Goal: Task Accomplishment & Management: Complete application form

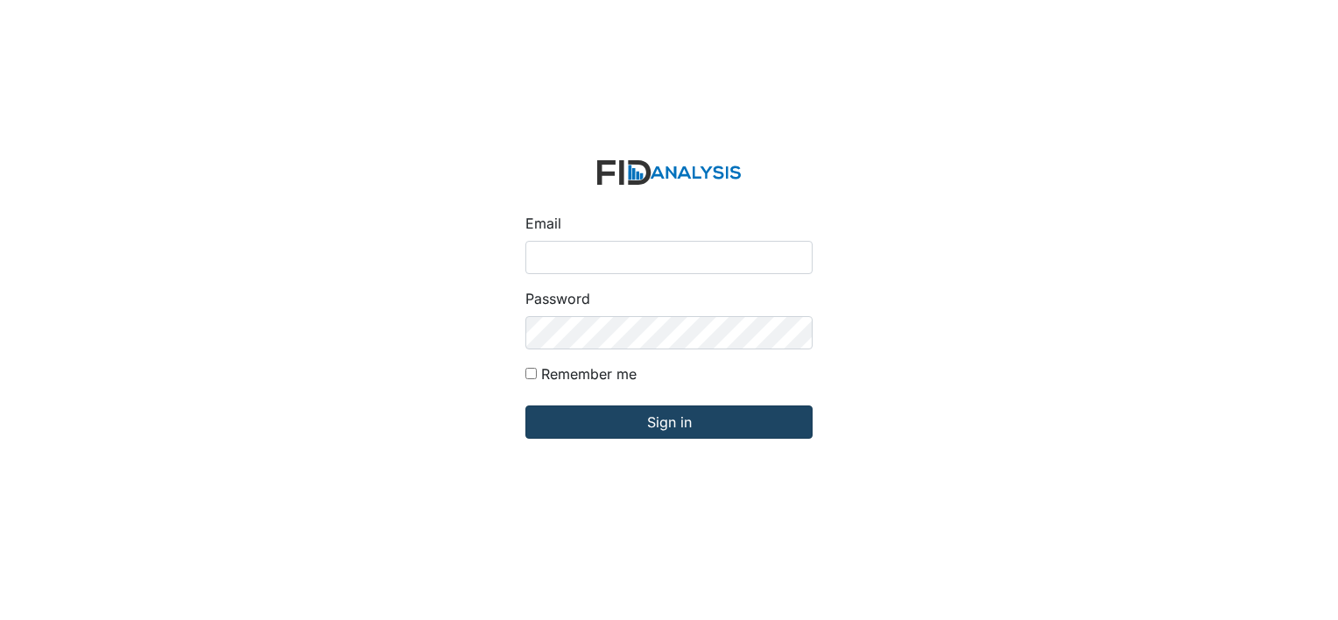
type input "[EMAIL_ADDRESS][DOMAIN_NAME]"
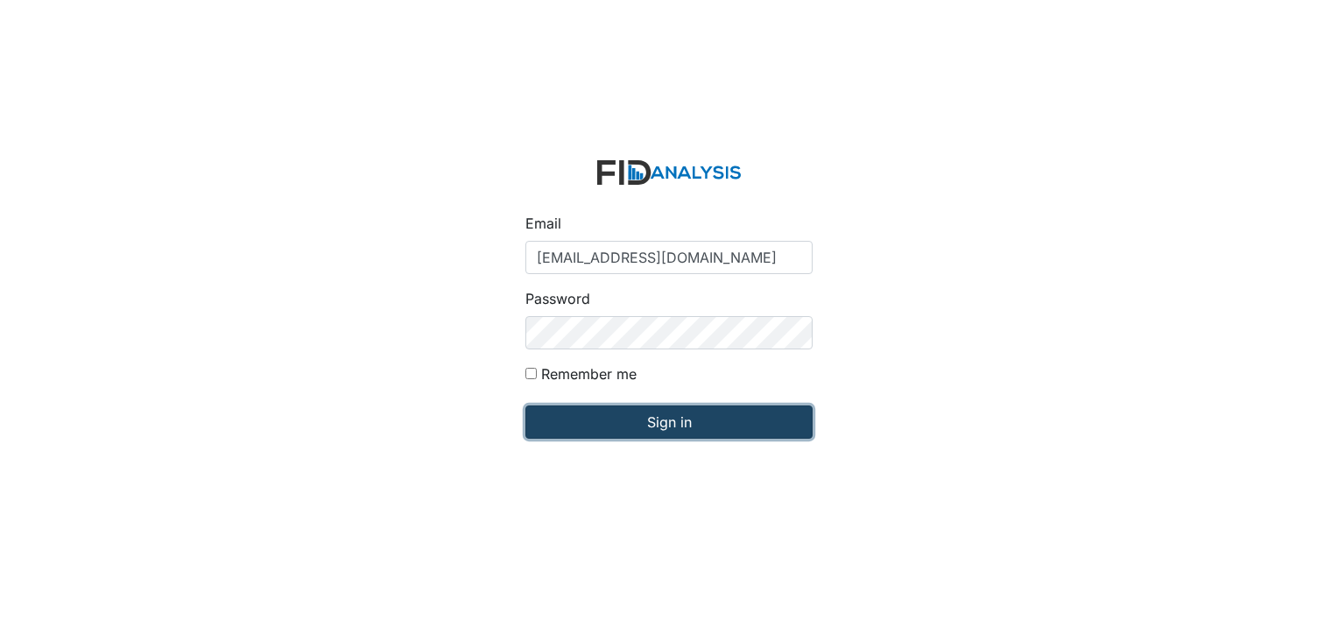
click at [602, 431] on input "Sign in" at bounding box center [668, 421] width 287 height 33
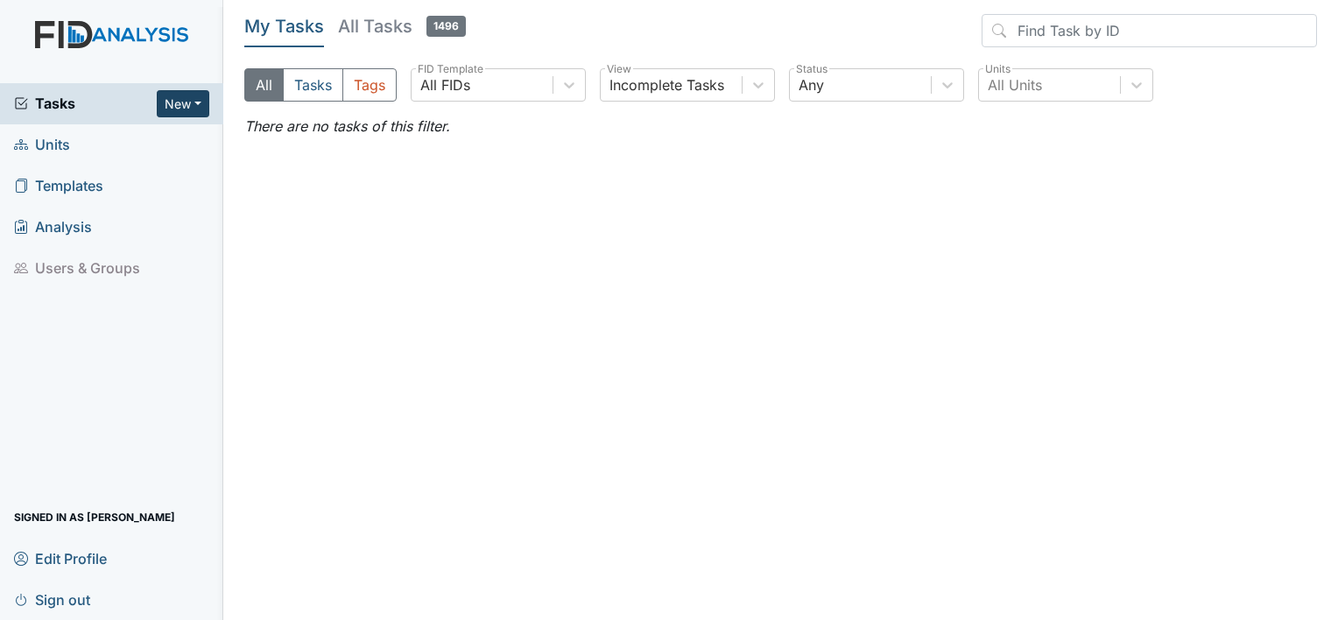
click at [173, 108] on button "New" at bounding box center [183, 103] width 53 height 27
click at [126, 145] on link "Form" at bounding box center [138, 140] width 138 height 28
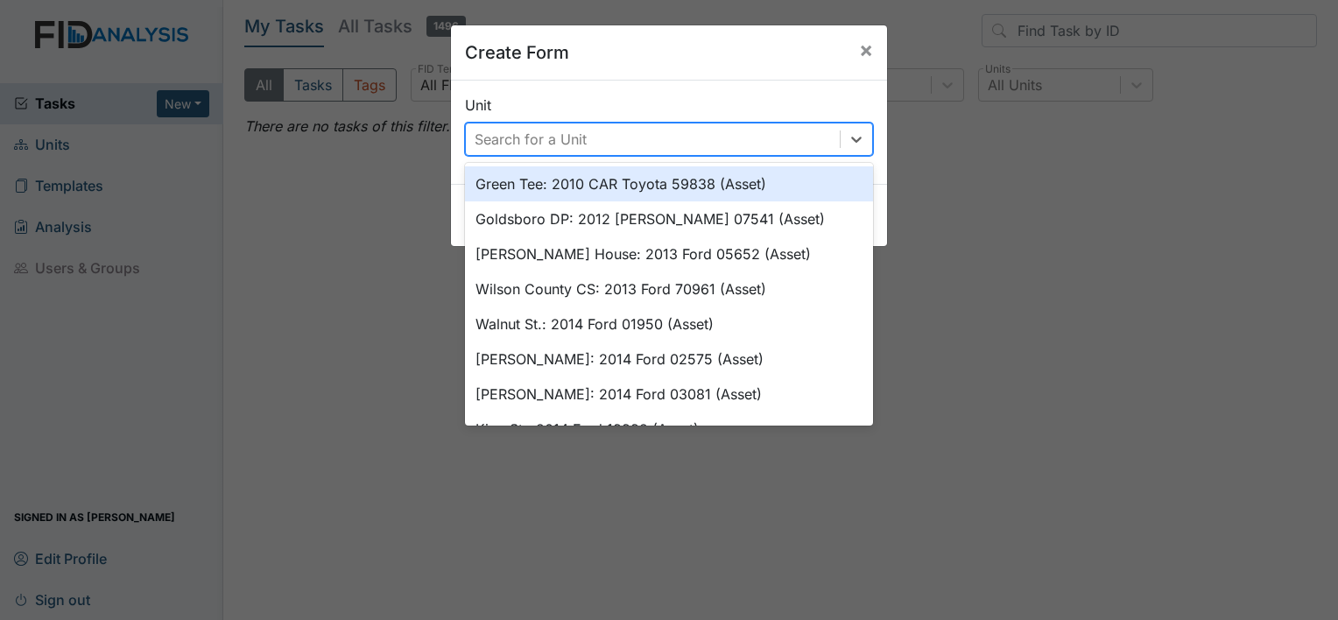
click at [774, 125] on div "Search for a Unit" at bounding box center [653, 139] width 374 height 32
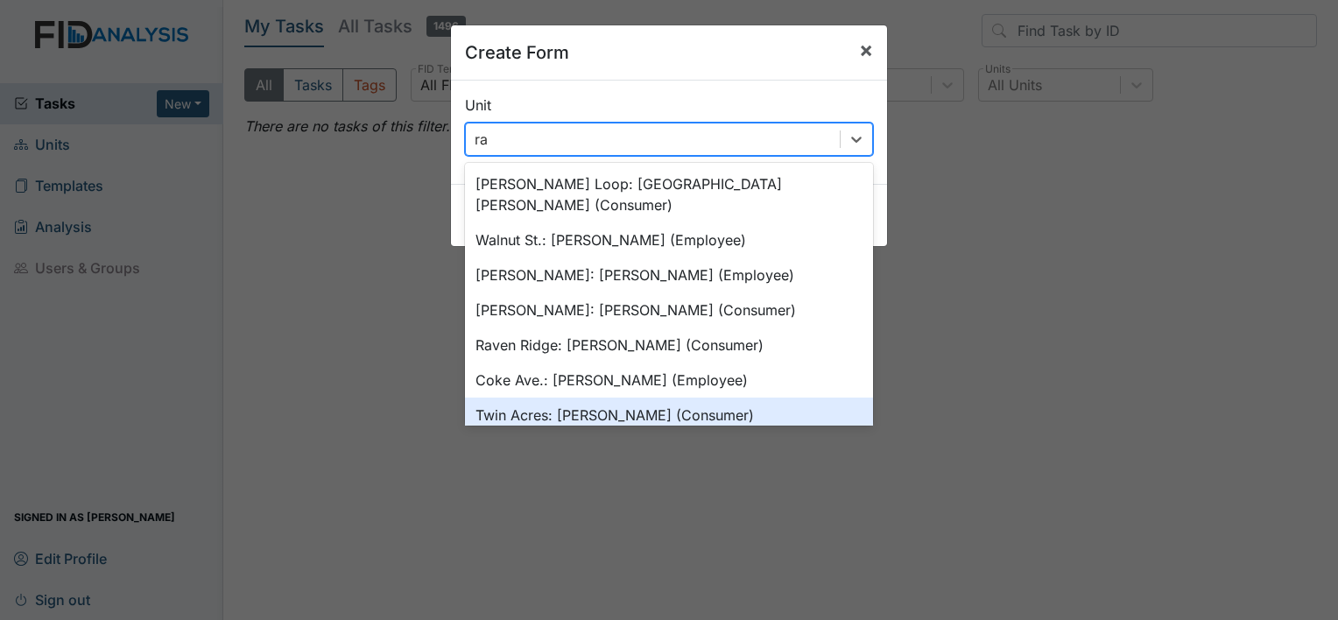
type input "ra"
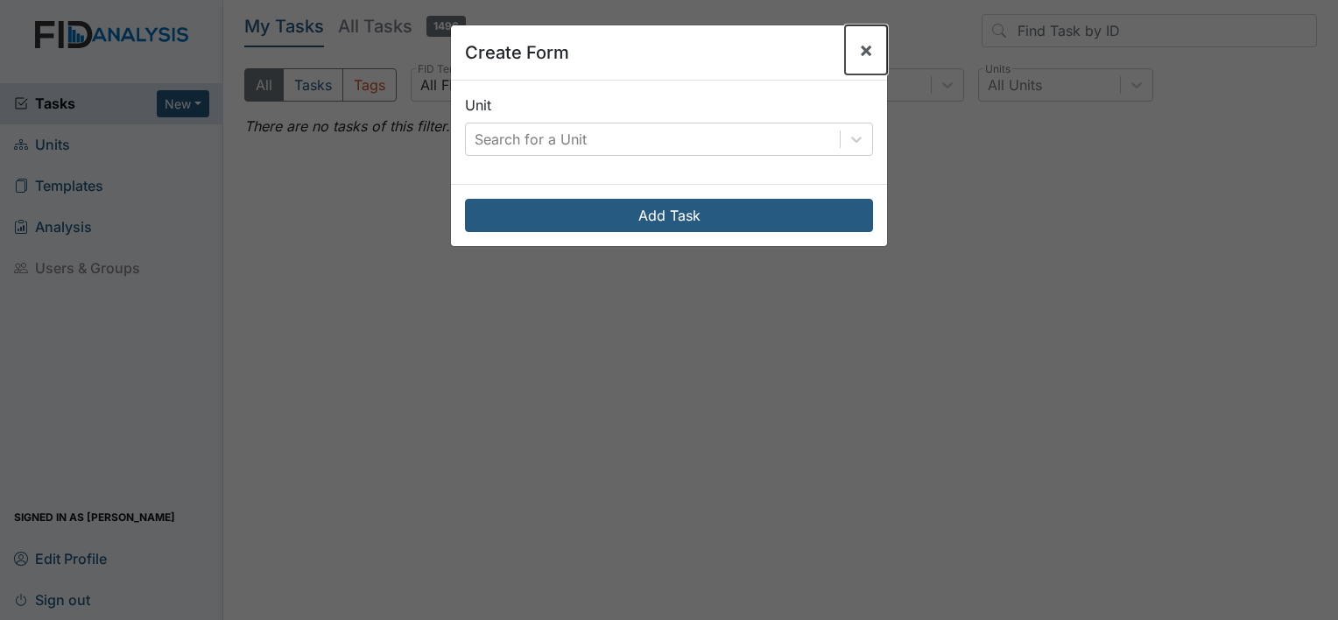
click at [859, 60] on span "×" at bounding box center [866, 49] width 14 height 25
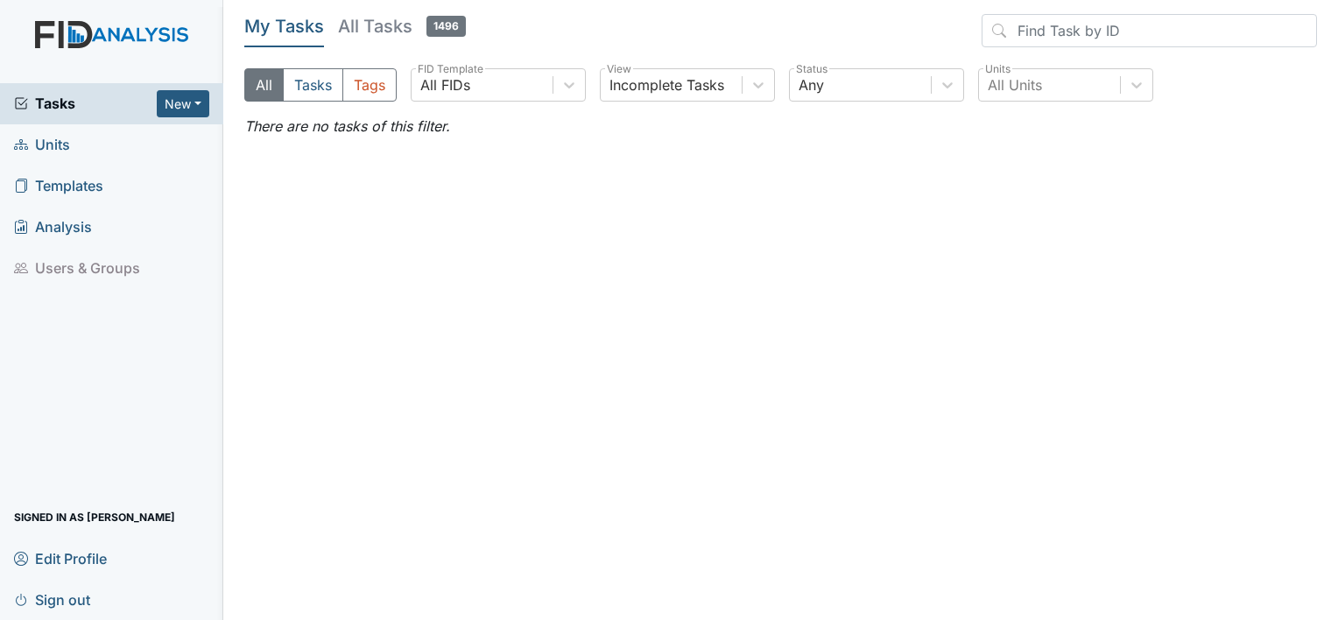
click at [73, 151] on link "Units" at bounding box center [111, 144] width 223 height 41
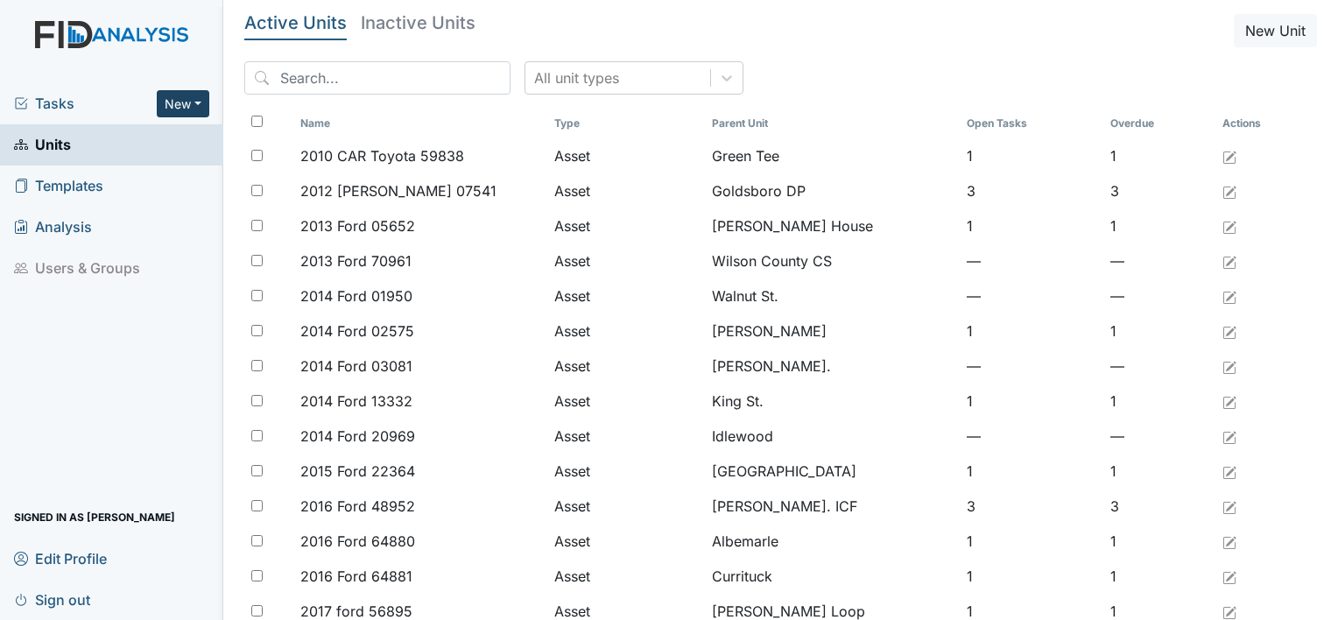
click at [179, 102] on button "New" at bounding box center [183, 103] width 53 height 27
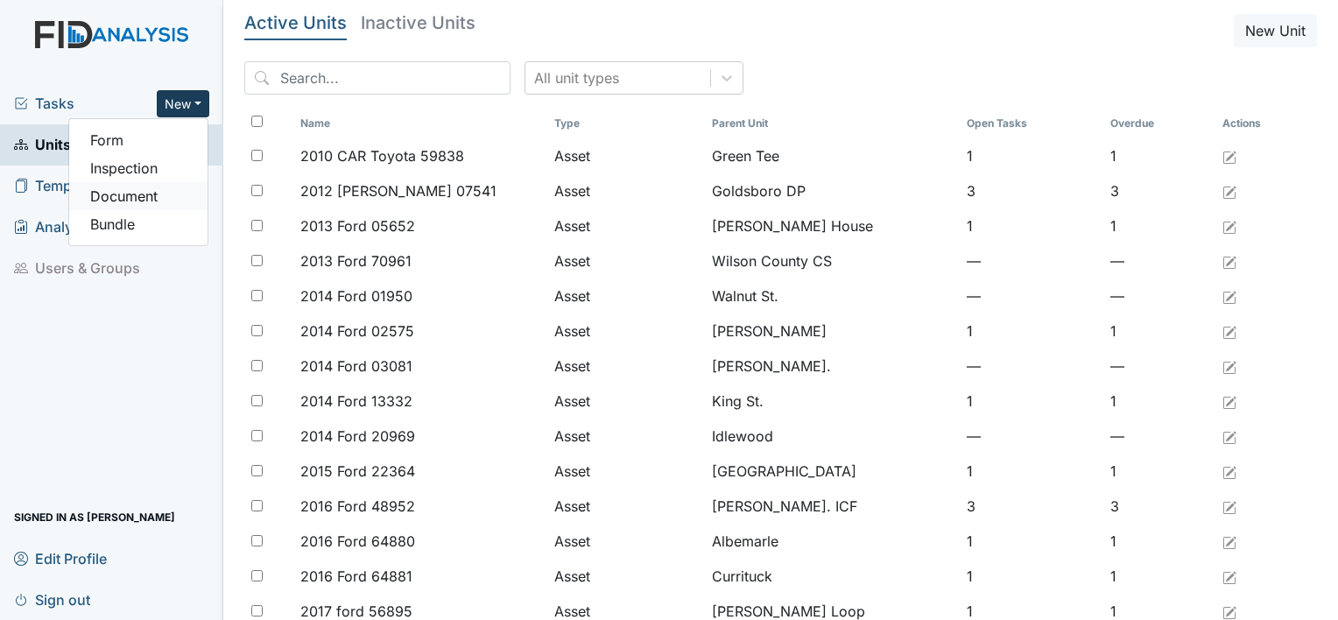
click at [118, 193] on link "Document" at bounding box center [138, 196] width 138 height 28
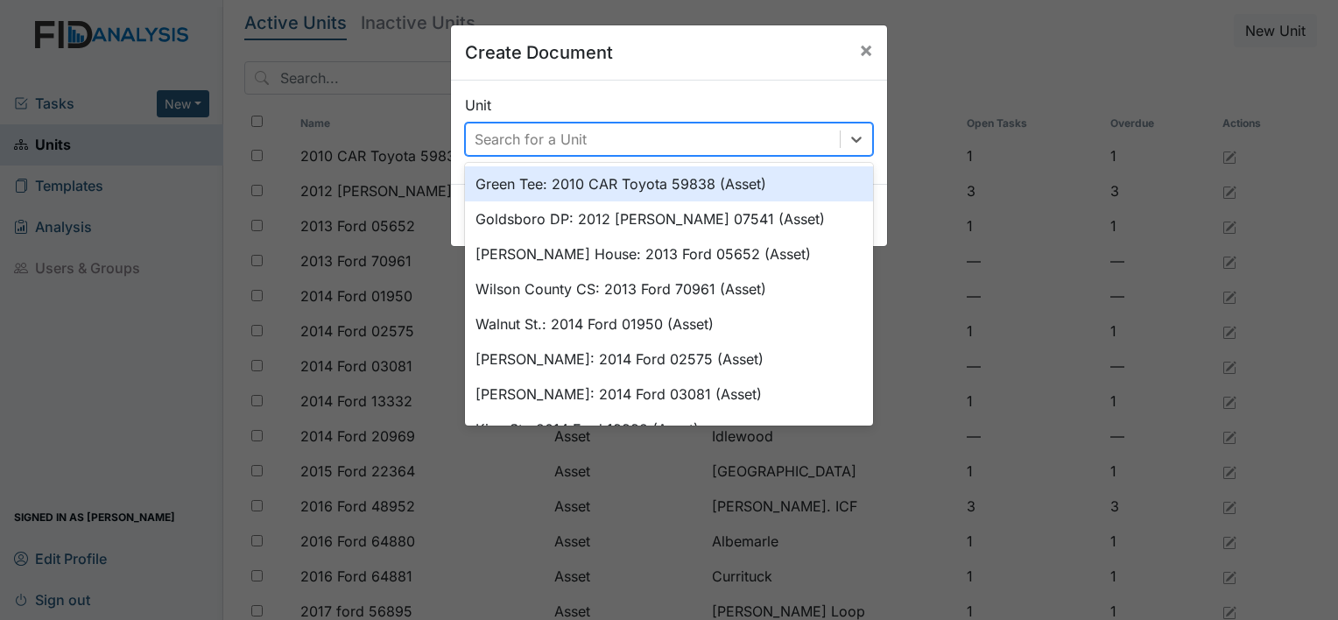
click at [700, 133] on div "Search for a Unit" at bounding box center [653, 139] width 374 height 32
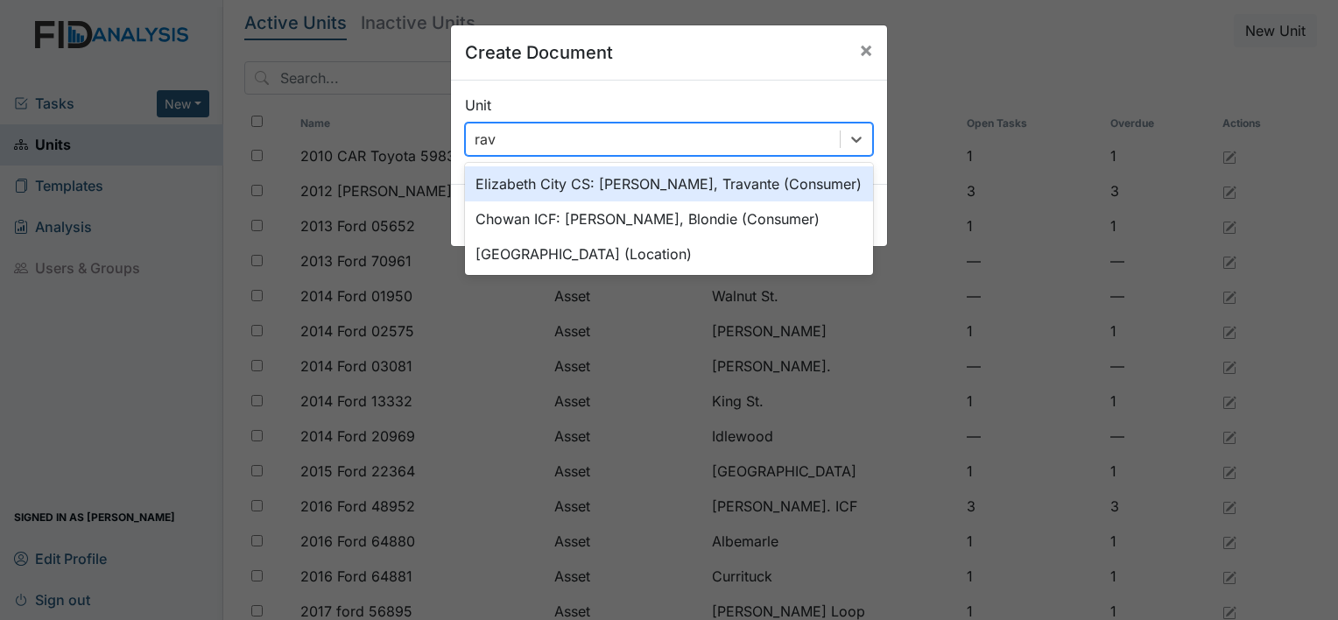
type input "rave"
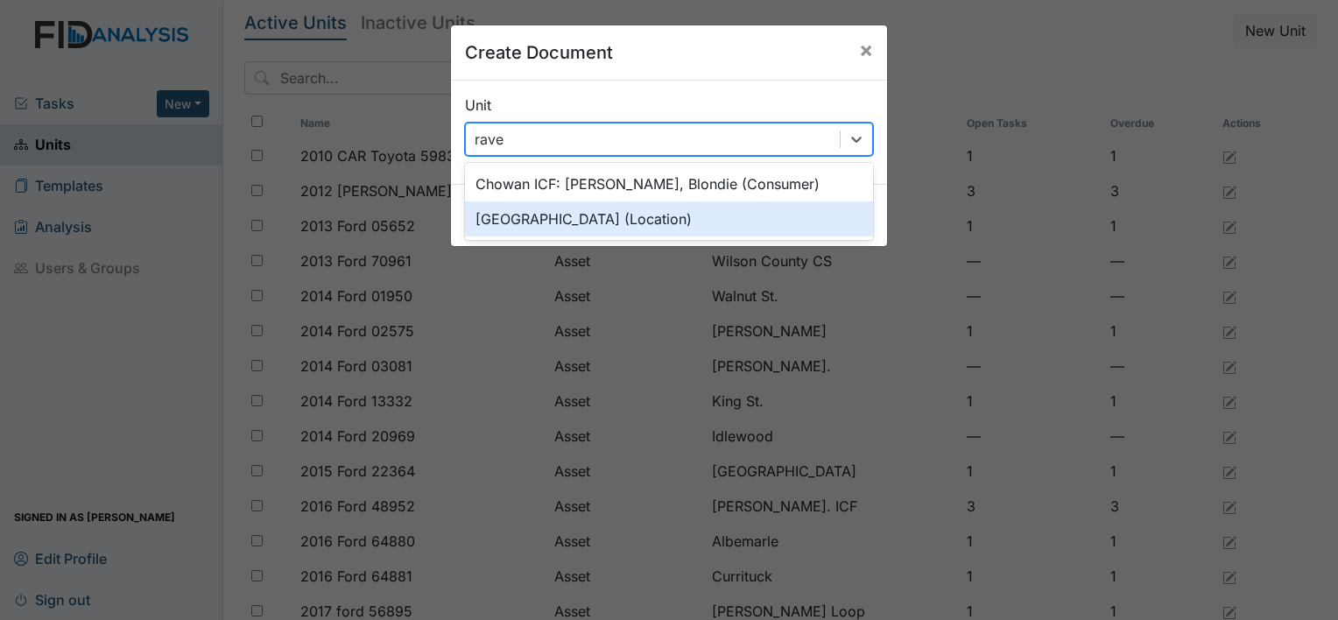
click at [613, 208] on div "Raven Ridge (Location)" at bounding box center [669, 218] width 408 height 35
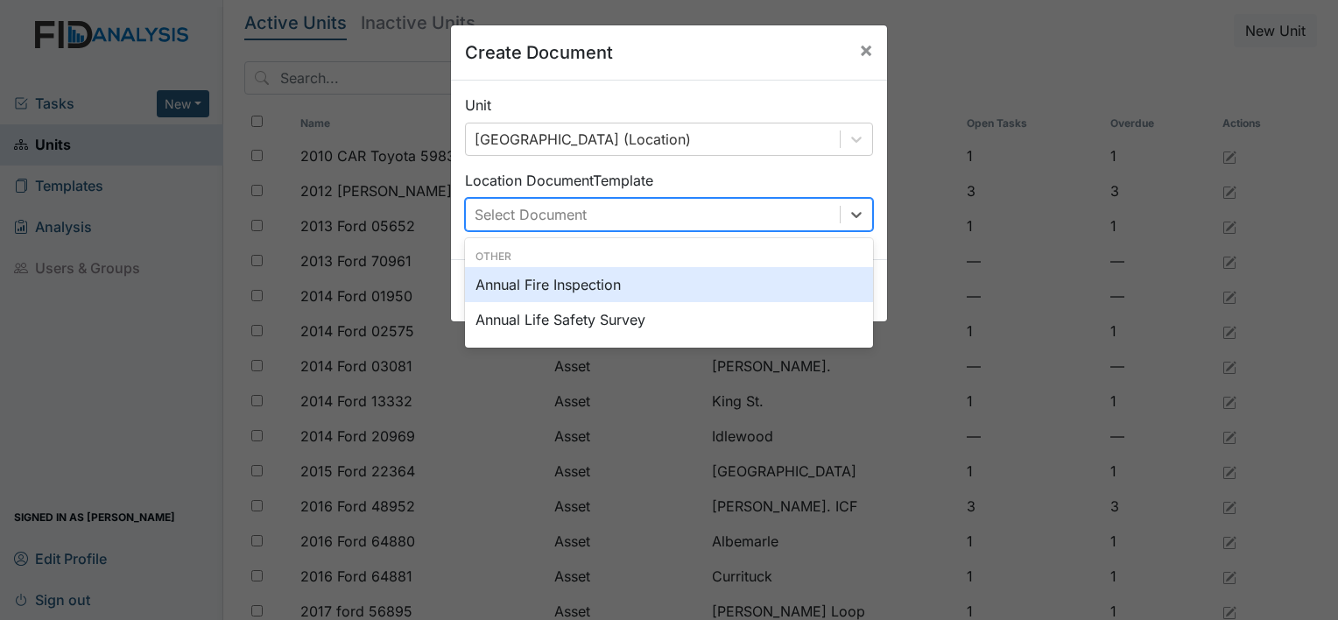
click at [693, 200] on div "Select Document" at bounding box center [653, 215] width 374 height 32
click at [862, 53] on span "×" at bounding box center [866, 49] width 14 height 25
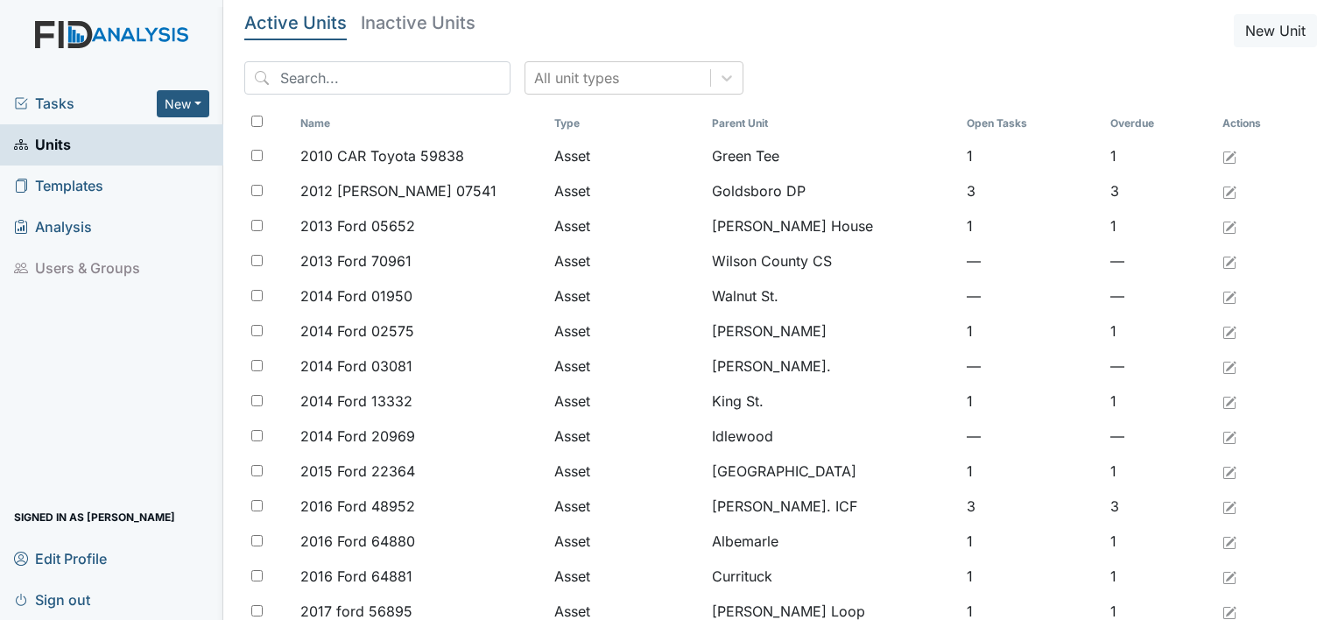
click at [52, 146] on span "Units" at bounding box center [42, 144] width 57 height 27
click at [180, 102] on button "New" at bounding box center [183, 103] width 53 height 27
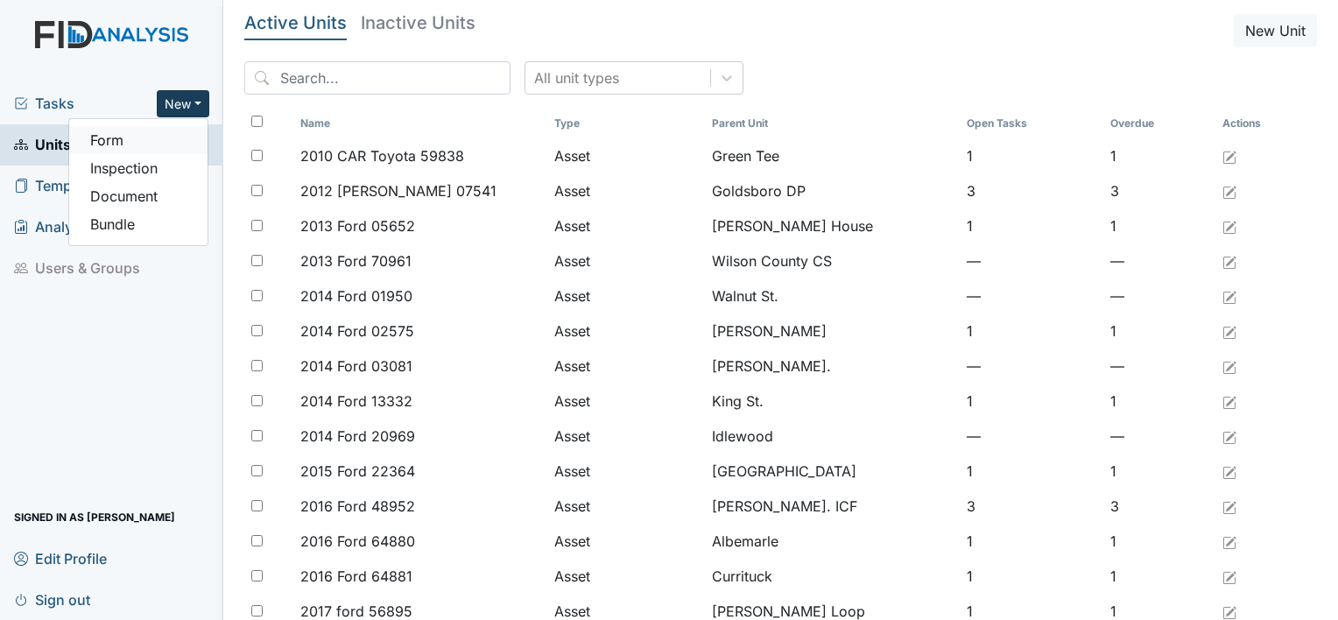
click at [179, 141] on link "Form" at bounding box center [138, 140] width 138 height 28
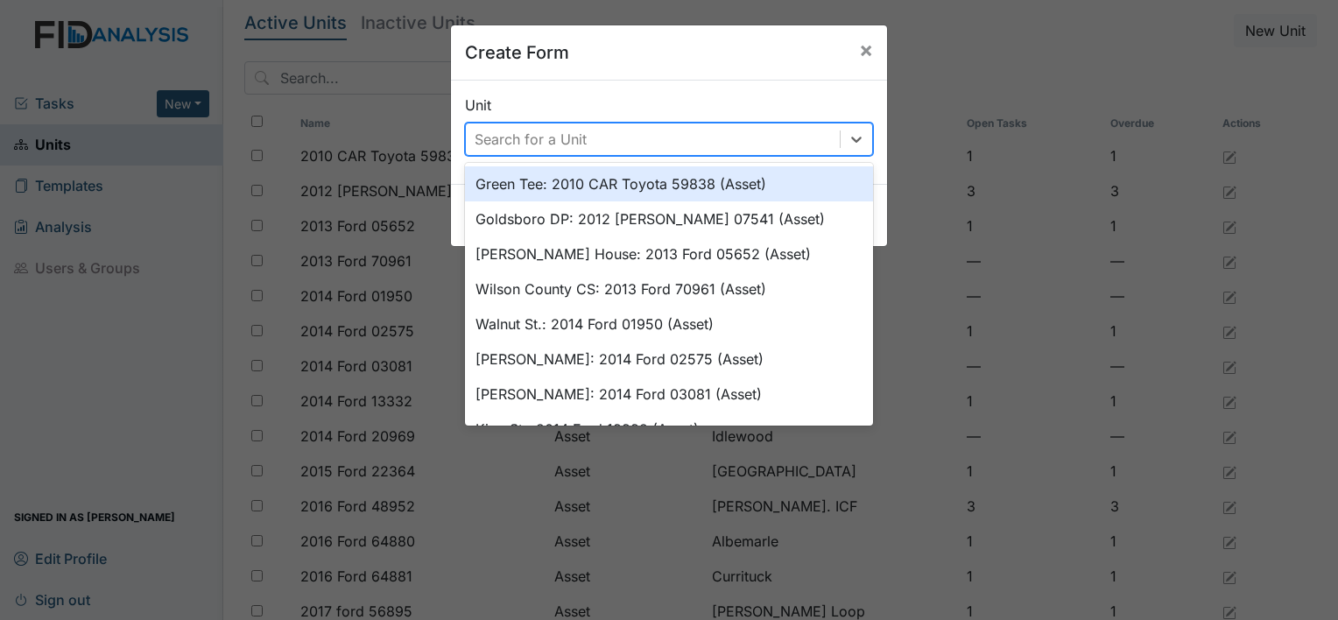
click at [692, 144] on div "Search for a Unit" at bounding box center [653, 139] width 374 height 32
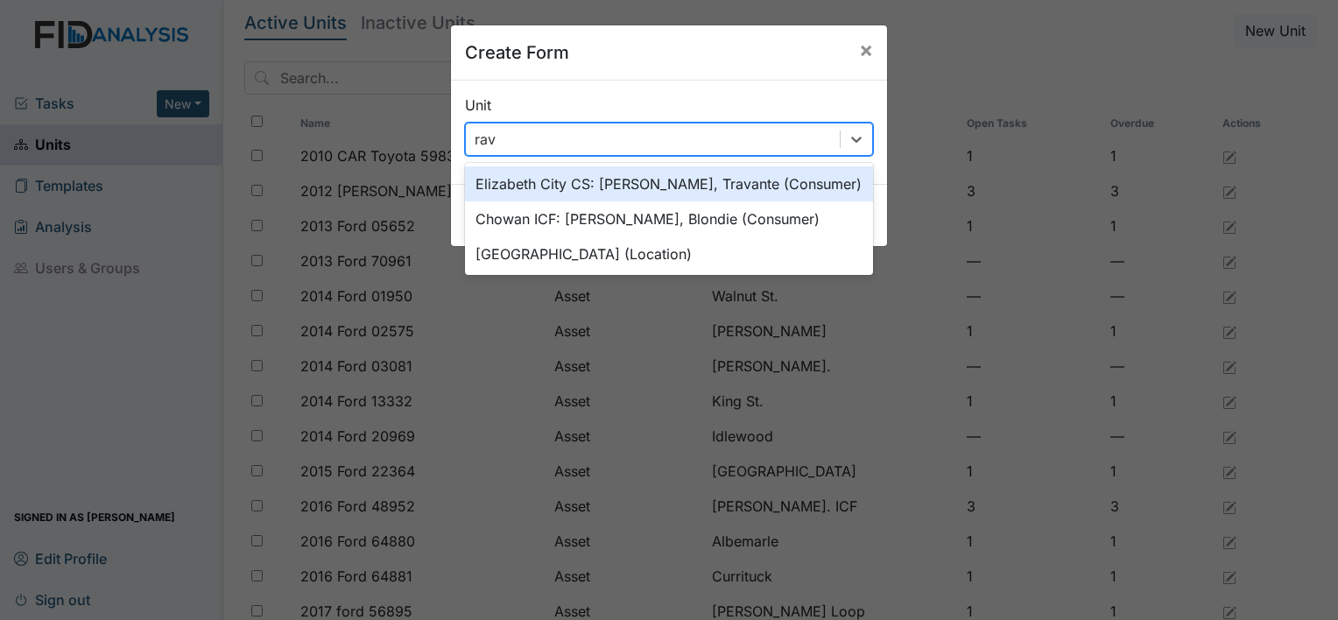
type input "rave"
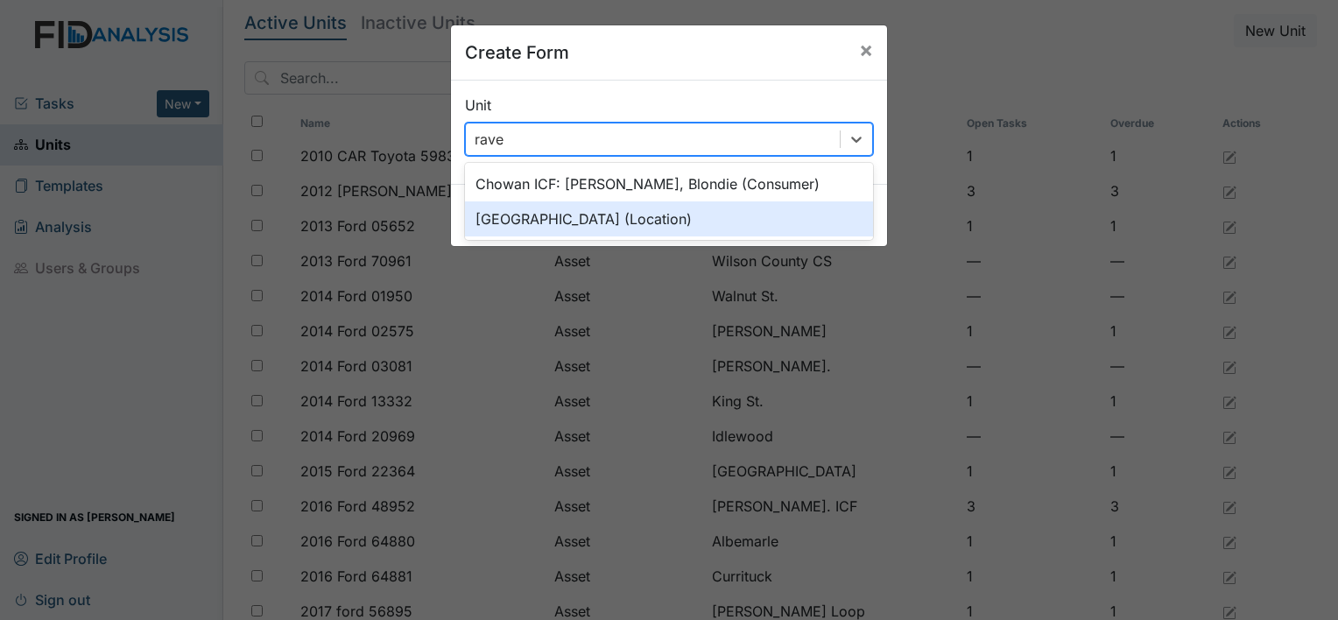
click at [641, 220] on div "[GEOGRAPHIC_DATA] (Location)" at bounding box center [669, 218] width 408 height 35
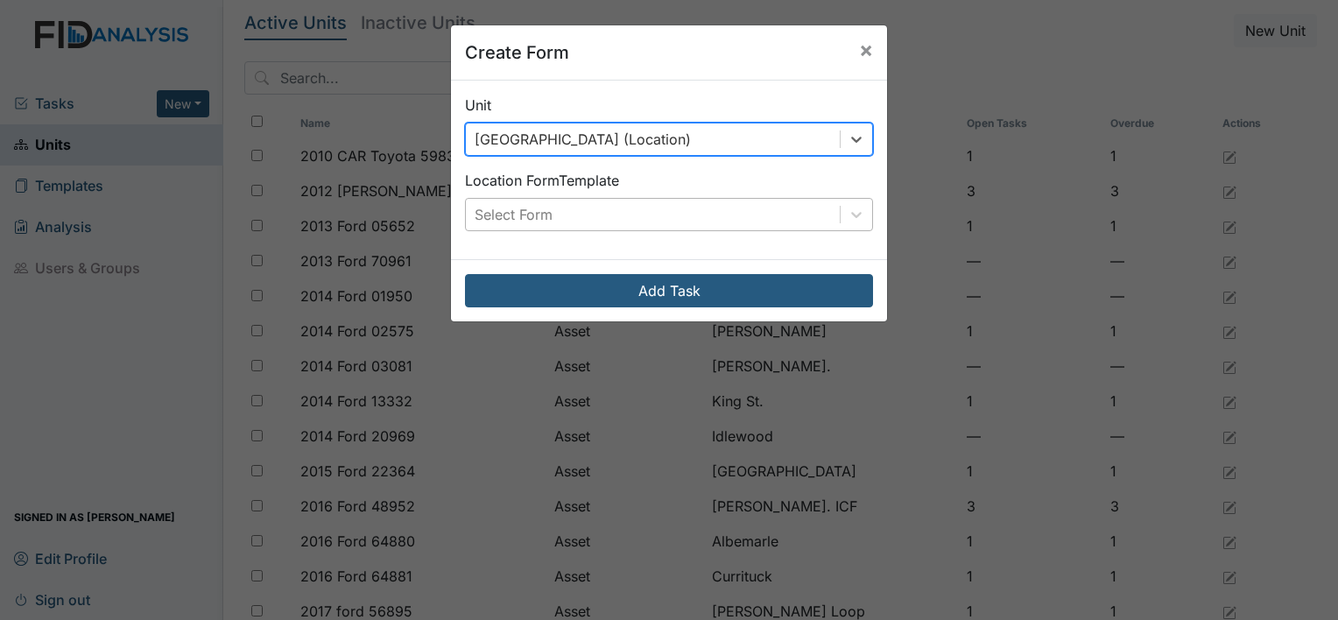
click at [662, 212] on div "Select Form" at bounding box center [653, 215] width 374 height 32
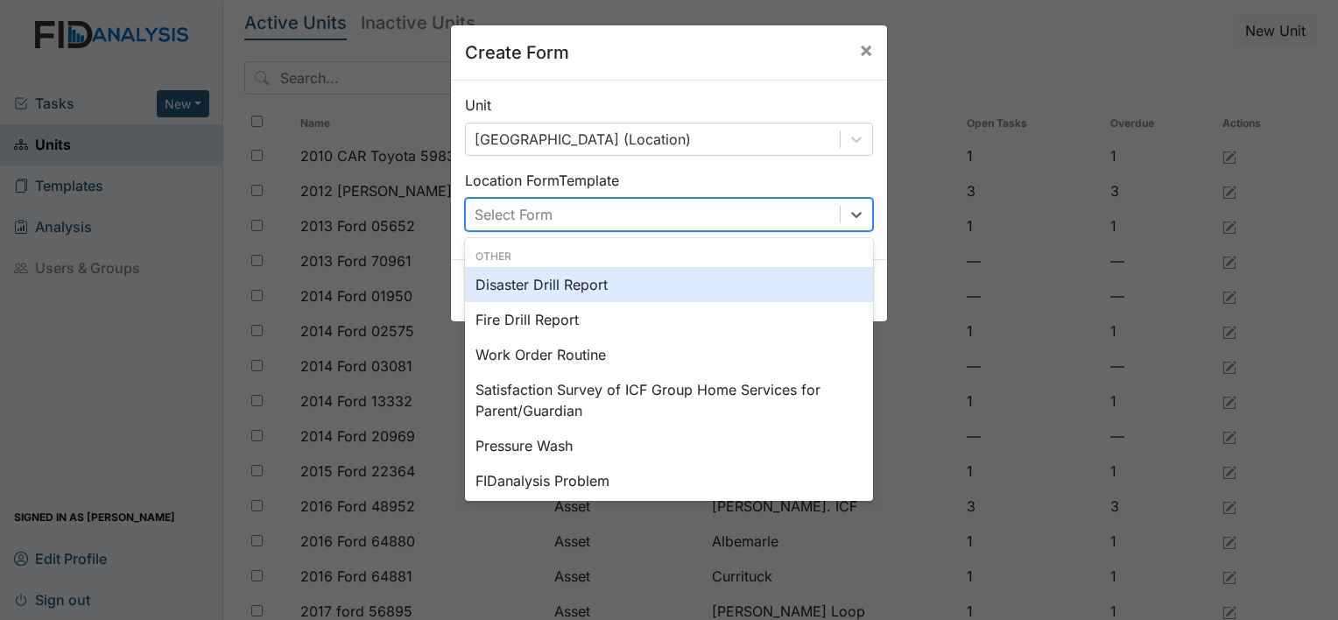
click at [559, 283] on div "Disaster Drill Report" at bounding box center [669, 284] width 408 height 35
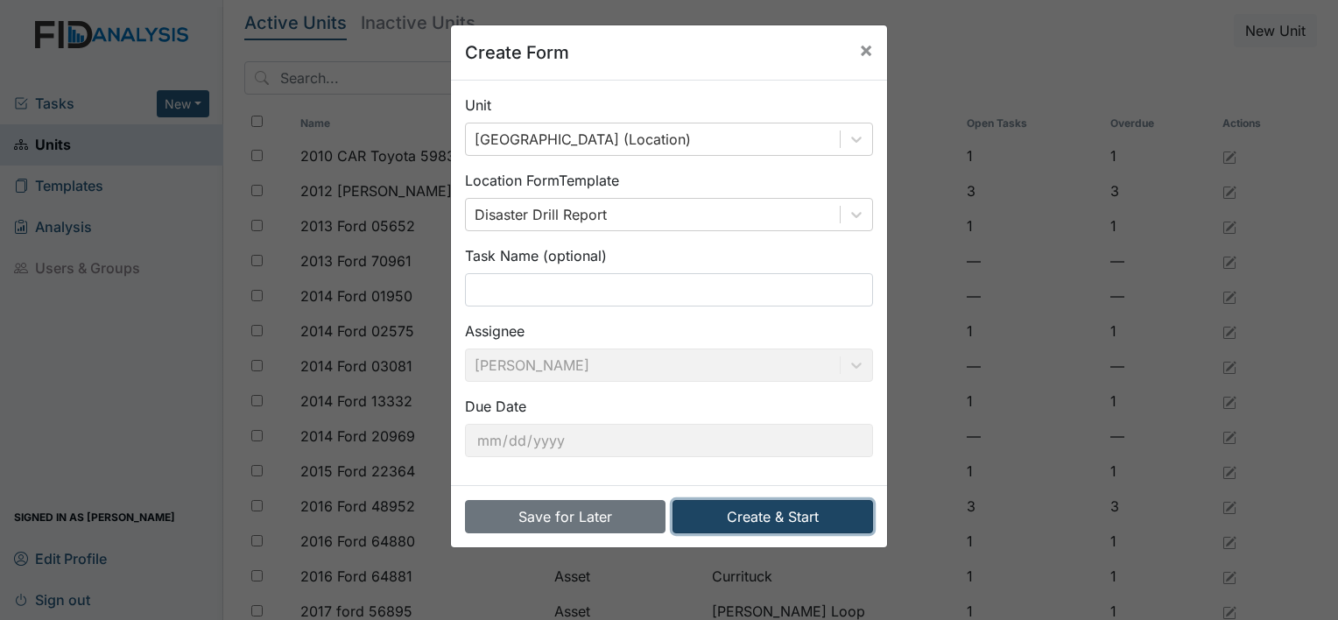
click at [753, 509] on button "Create & Start" at bounding box center [772, 516] width 201 height 33
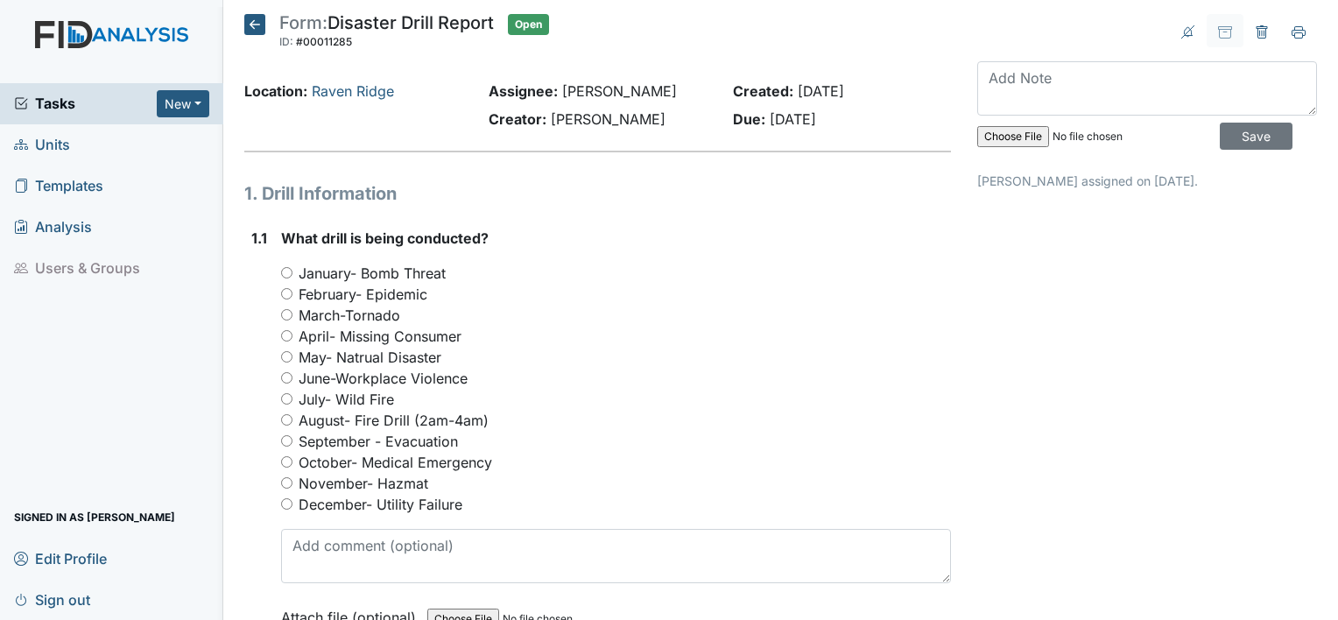
click at [285, 438] on input "September - Evacuation" at bounding box center [286, 440] width 11 height 11
radio input "true"
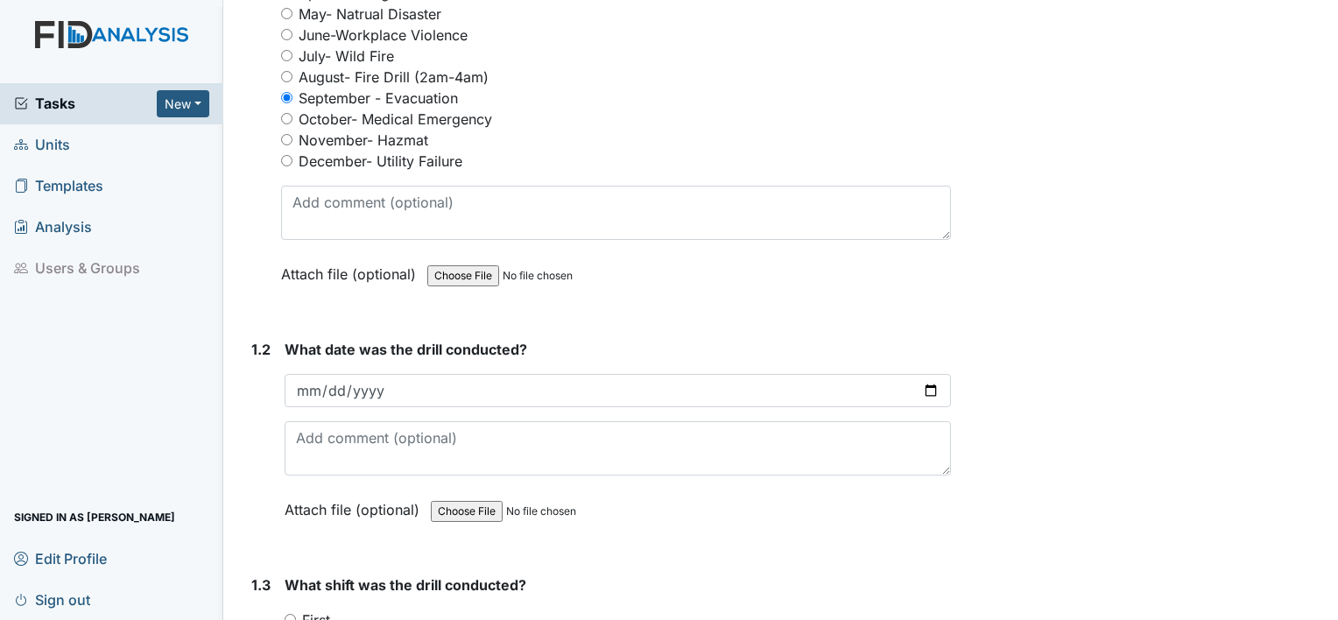
scroll to position [350, 0]
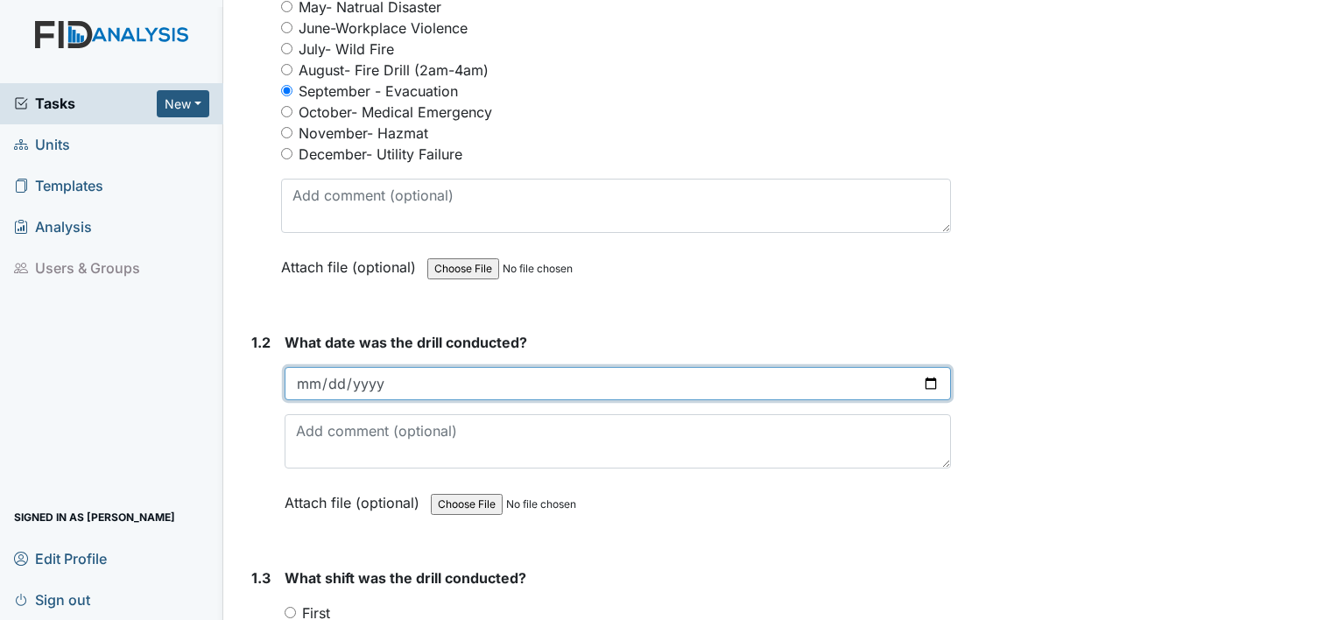
click at [921, 382] on input "date" at bounding box center [618, 383] width 666 height 33
type input "[DATE]"
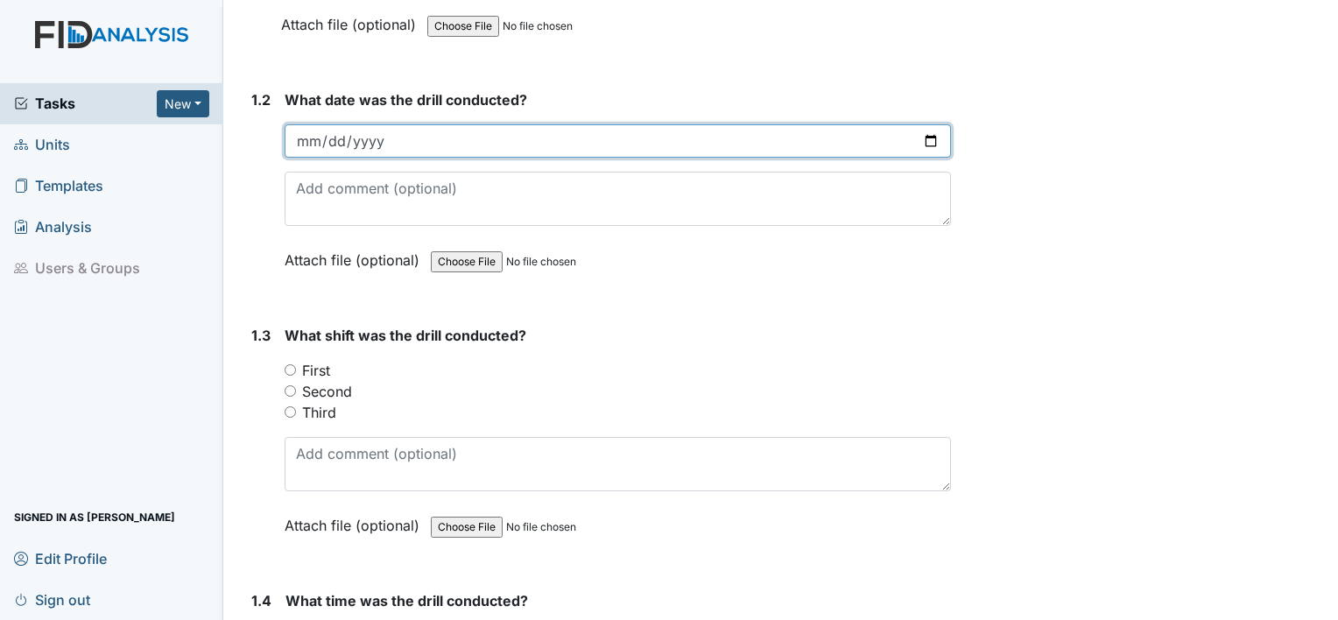
scroll to position [613, 0]
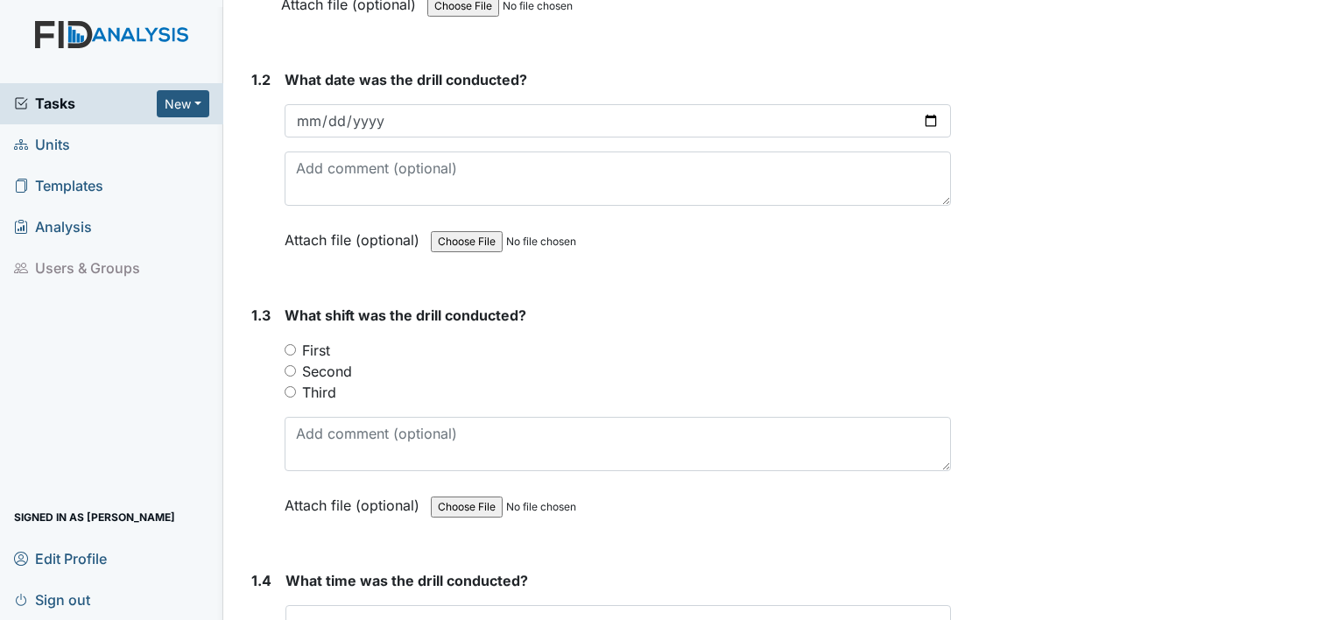
click at [287, 347] on input "First" at bounding box center [290, 349] width 11 height 11
radio input "true"
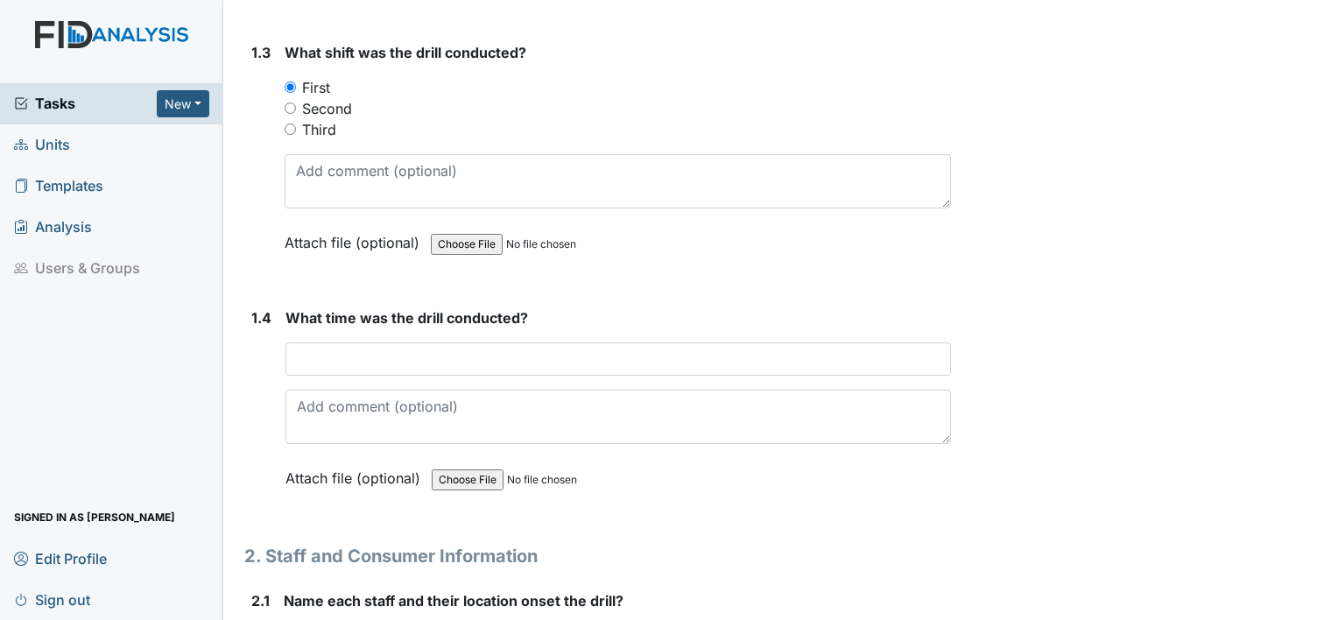
scroll to position [963, 0]
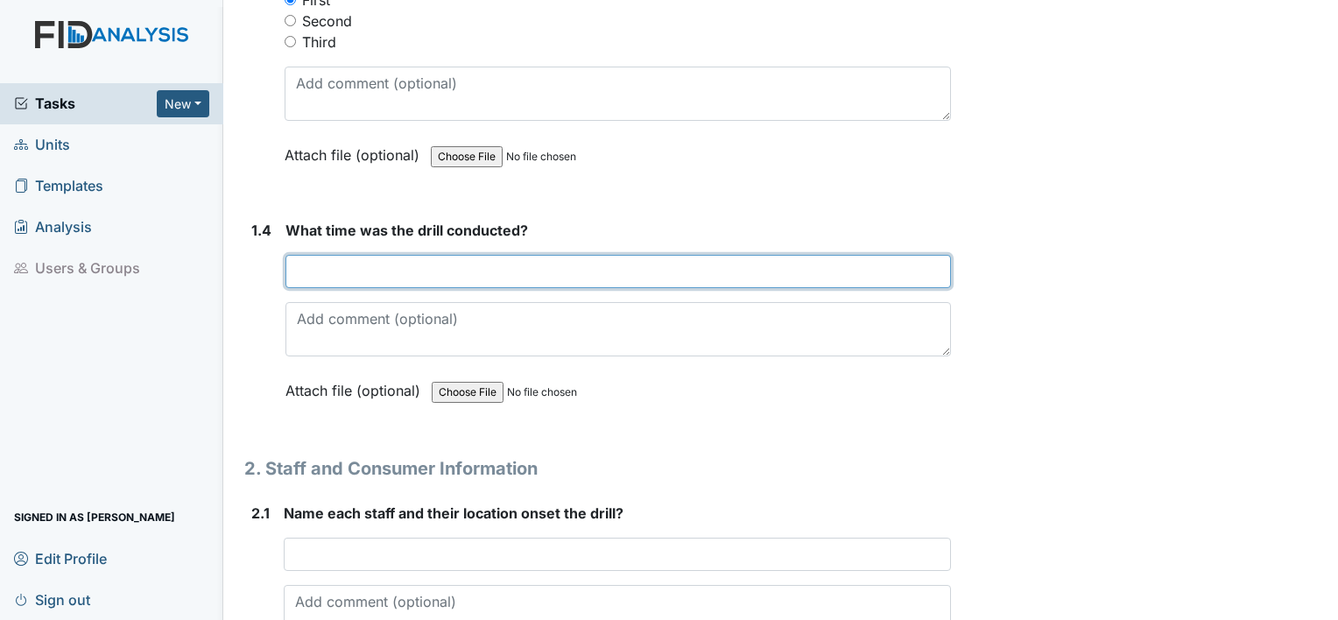
click at [571, 276] on input "text" at bounding box center [617, 271] width 665 height 33
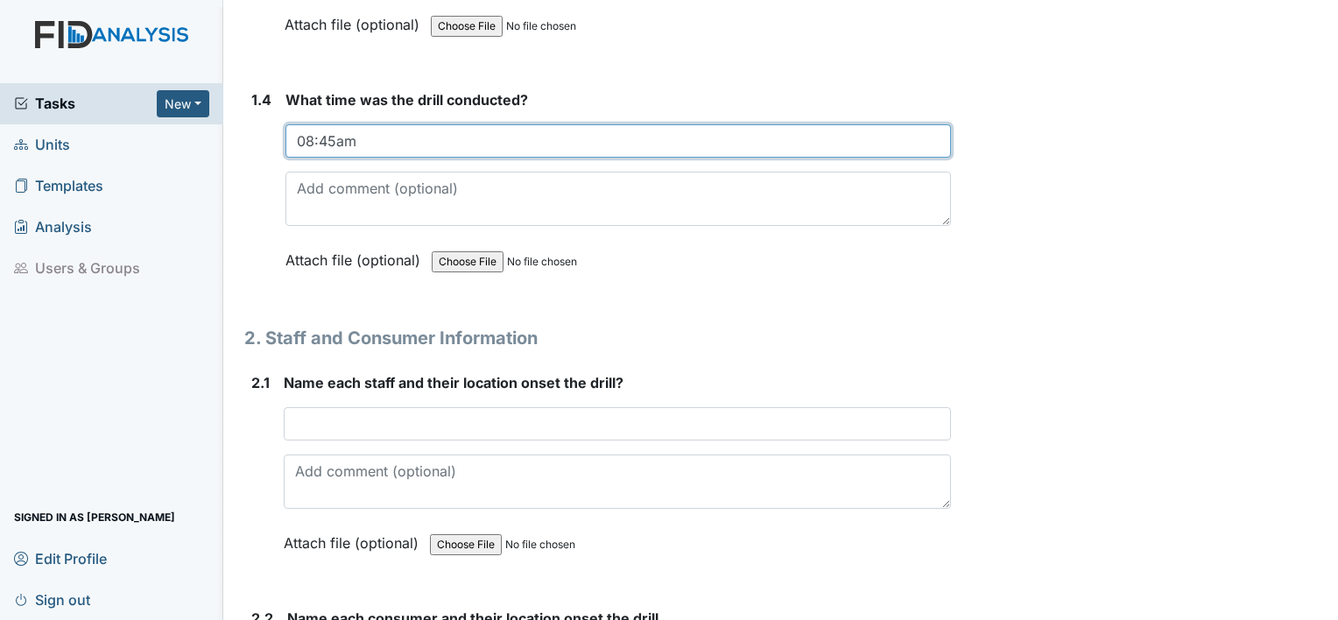
scroll to position [1138, 0]
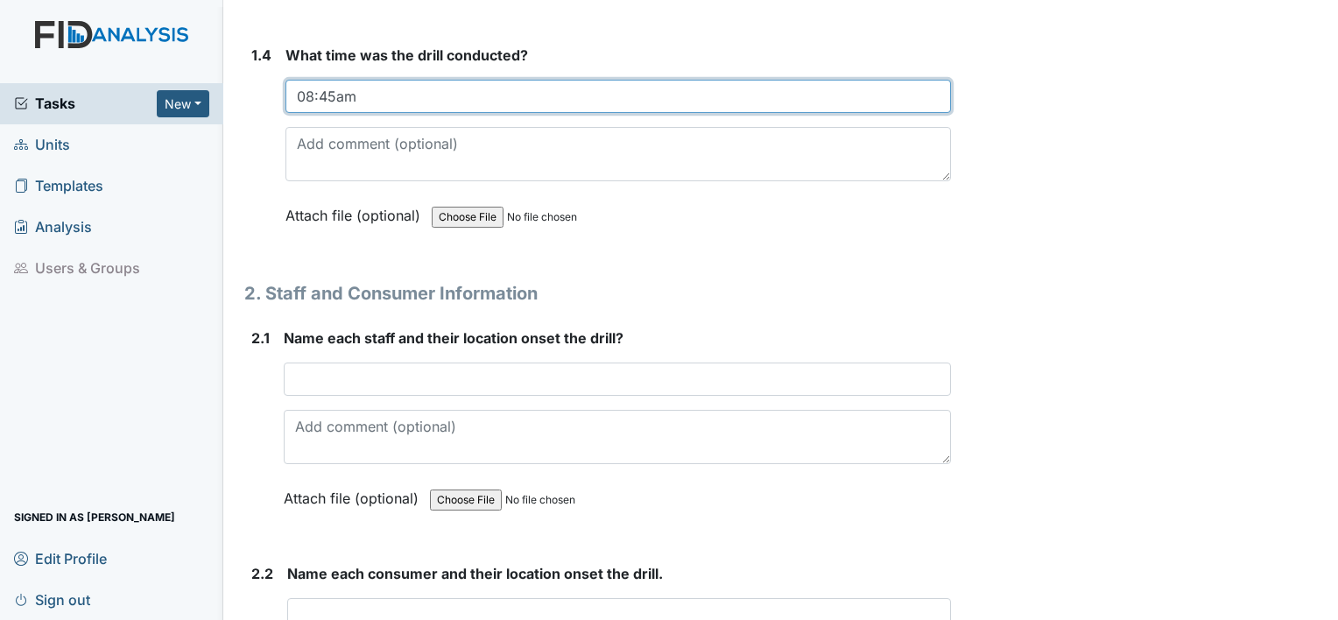
type input "08:45am"
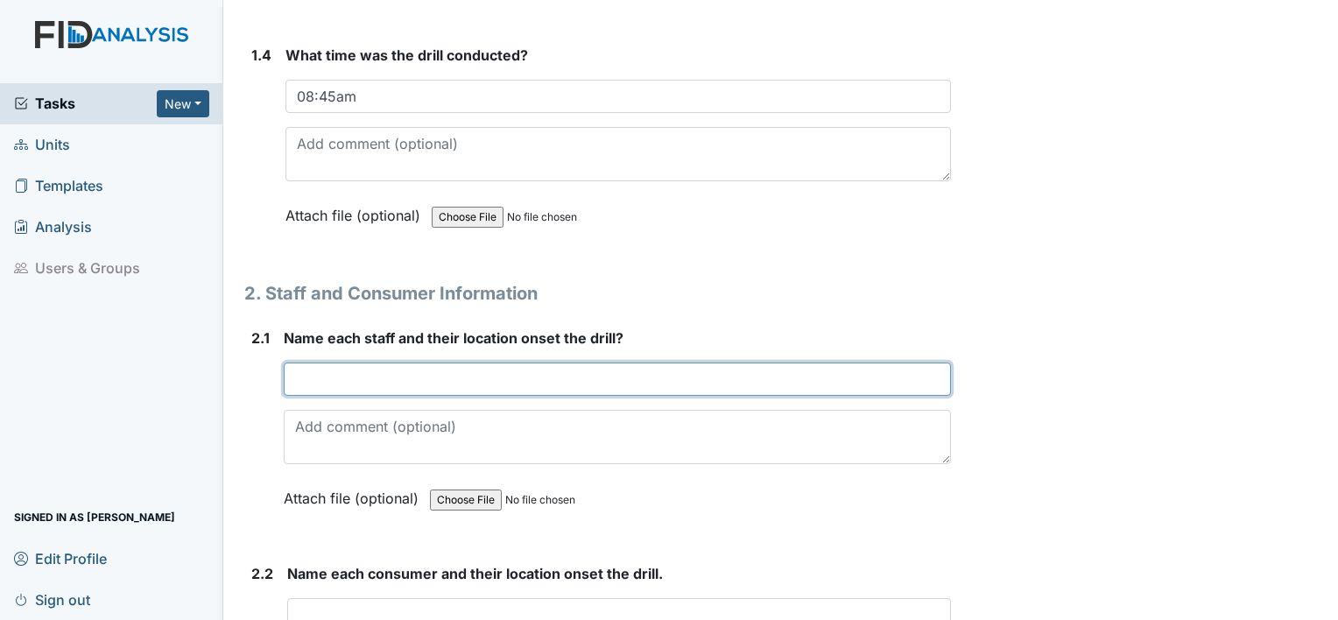
click at [319, 375] on input "text" at bounding box center [617, 378] width 667 height 33
click at [319, 375] on input "Natasha" at bounding box center [617, 378] width 667 height 33
click at [368, 381] on input "Natasha" at bounding box center [617, 378] width 667 height 33
click at [368, 381] on input "Natasha B-Van Driver," at bounding box center [617, 378] width 667 height 33
click at [487, 375] on input "Natasha B-Van Driver," at bounding box center [617, 378] width 667 height 33
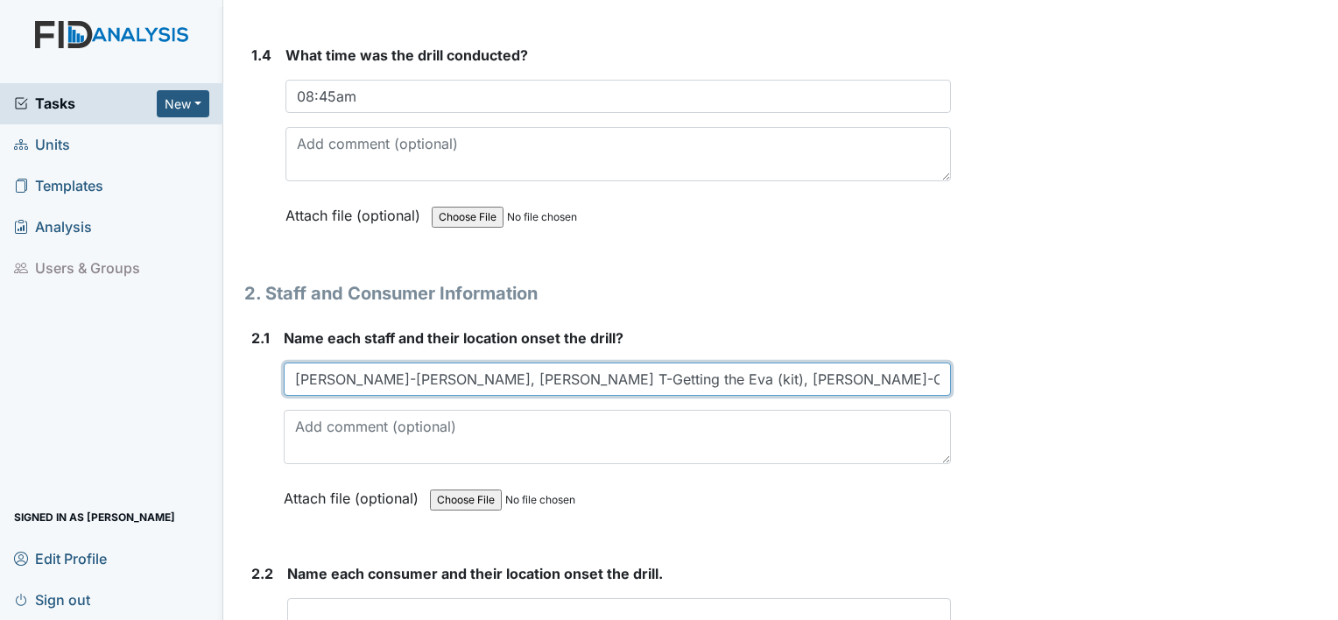
click at [433, 377] on input "Natasha B-Van Driver, Nayya T-Getting the Eva (kit), Arlene S.-One-on-One staff" at bounding box center [617, 378] width 667 height 33
click at [634, 375] on input "Natasha B-Van Driver, Nayya T-Getting the Eva (kit), Arlene S.-One-on-One staff" at bounding box center [617, 378] width 667 height 33
type input "Natasha B-Van Driver, Nayya T-Getting the Eva (kit), Arlene S.-One-on-One staff"
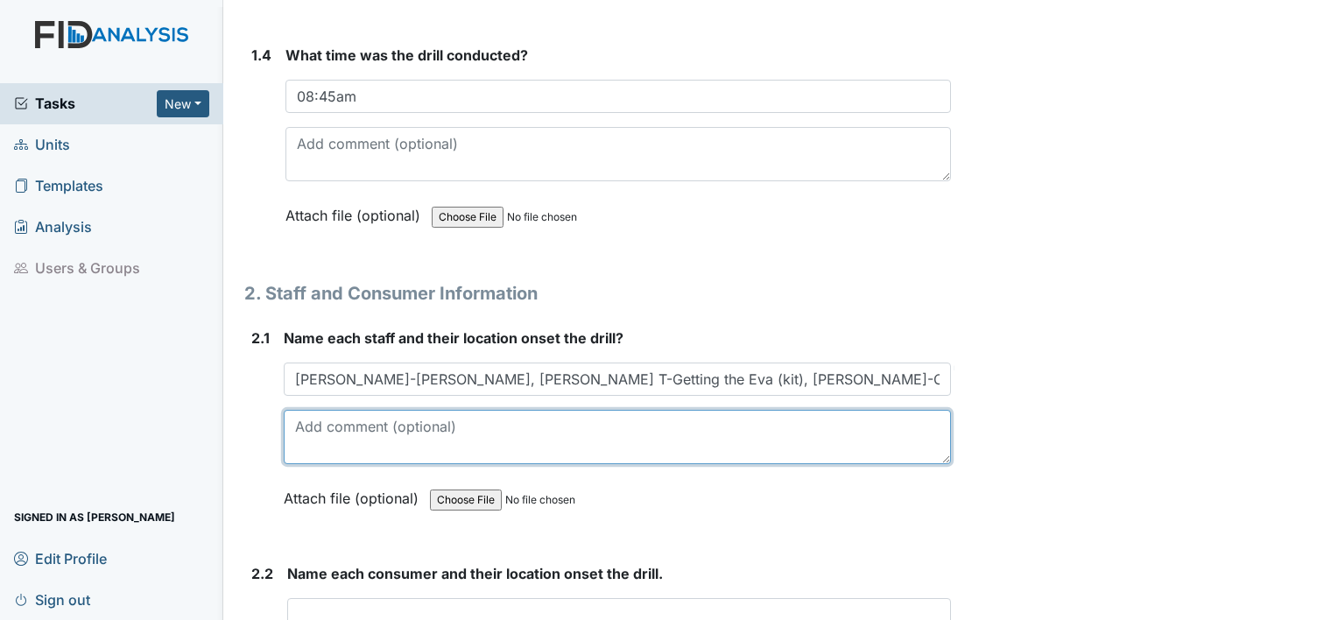
click at [363, 421] on textarea at bounding box center [617, 437] width 667 height 54
click at [347, 417] on textarea "Natasha was checking the consumer" at bounding box center [617, 437] width 667 height 54
click at [459, 422] on textarea "Natasha and Nayya was checking the consumer" at bounding box center [617, 437] width 667 height 54
click at [673, 427] on textarea "Natasha and Nayya was gettintchecking the consumer" at bounding box center [617, 437] width 667 height 54
click at [848, 422] on textarea "Natasha and Nayya were directing the consumer out their rooms and on to the van" at bounding box center [617, 437] width 667 height 54
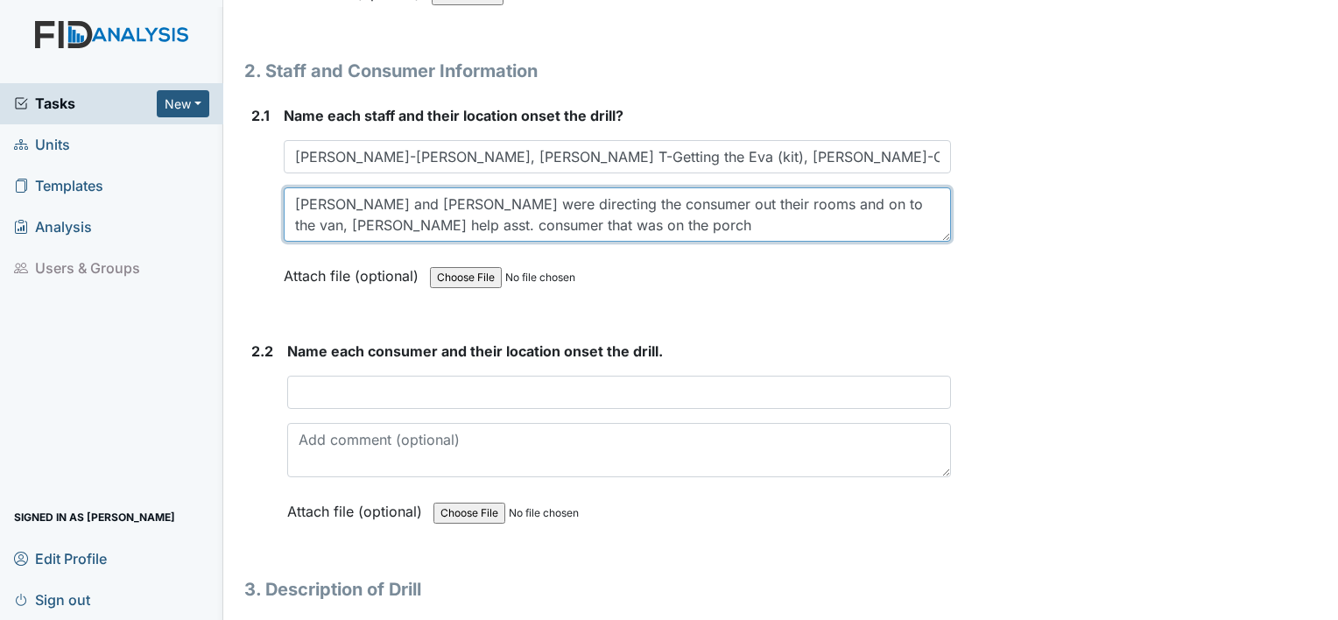
scroll to position [1362, 0]
type textarea "Natasha and Nayya were directing the consumer out their rooms and on to the van…"
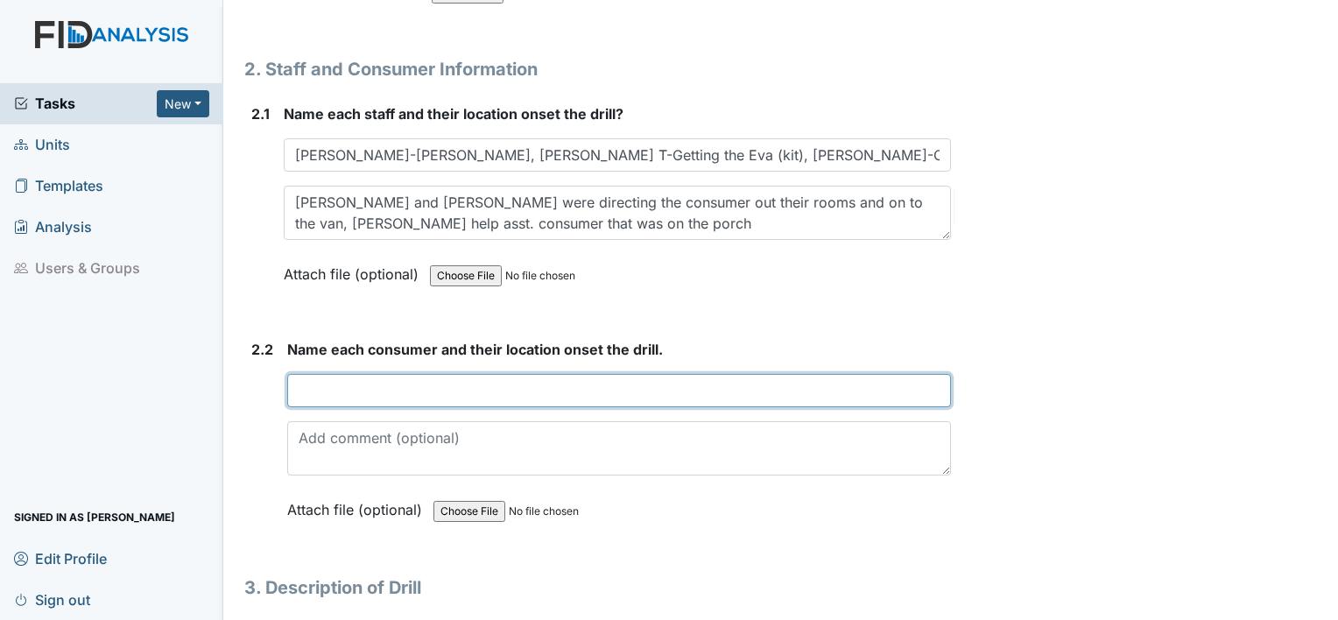
click at [371, 386] on input "text" at bounding box center [619, 390] width 664 height 33
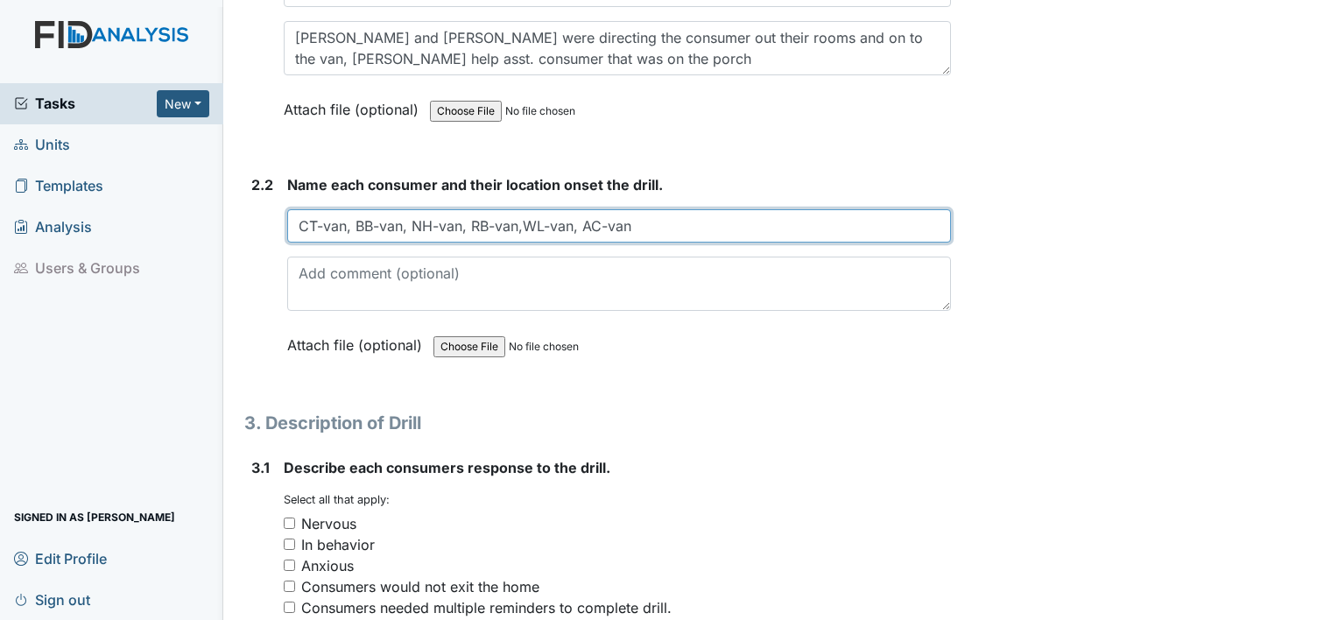
scroll to position [1530, 0]
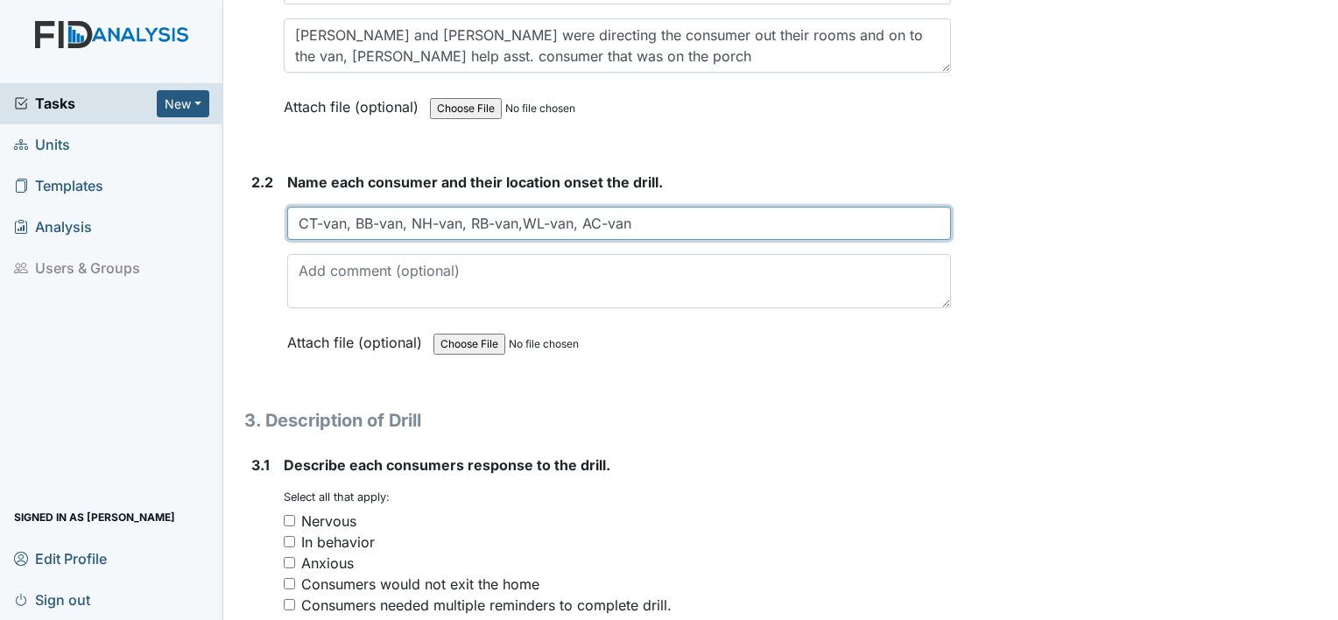
type input "CT-van, BB-van, NH-van, RB-van,WL-van, AC-van"
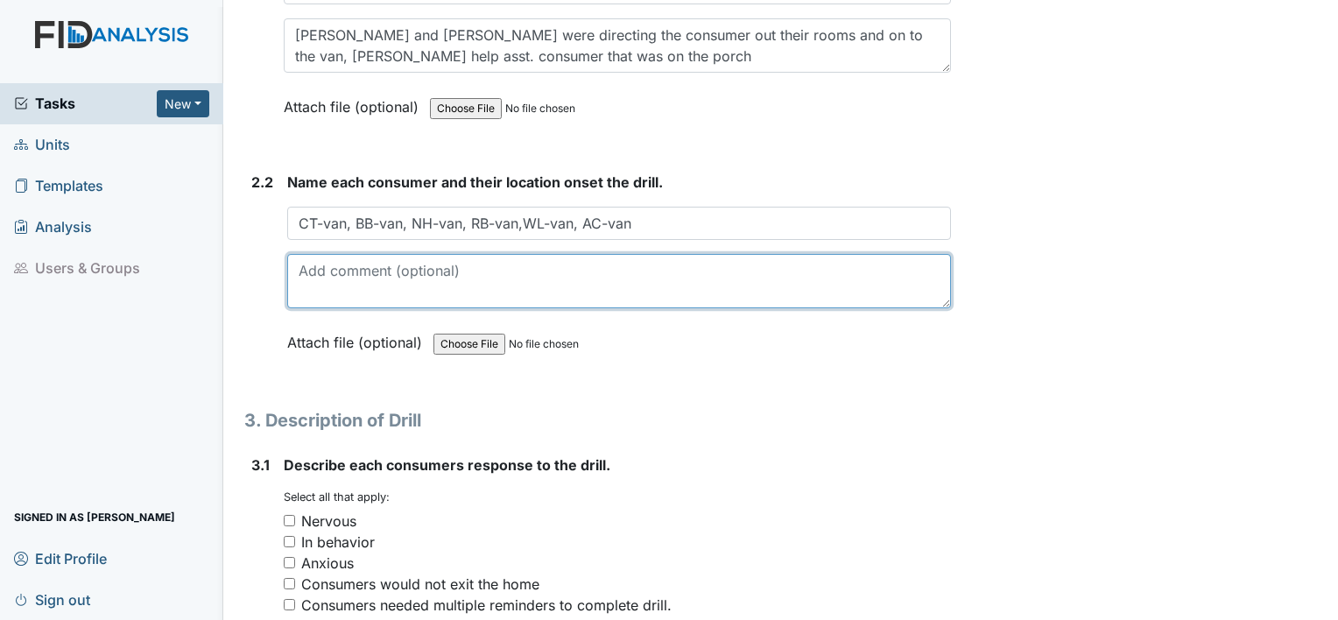
click at [446, 267] on textarea at bounding box center [619, 281] width 664 height 54
type textarea "A"
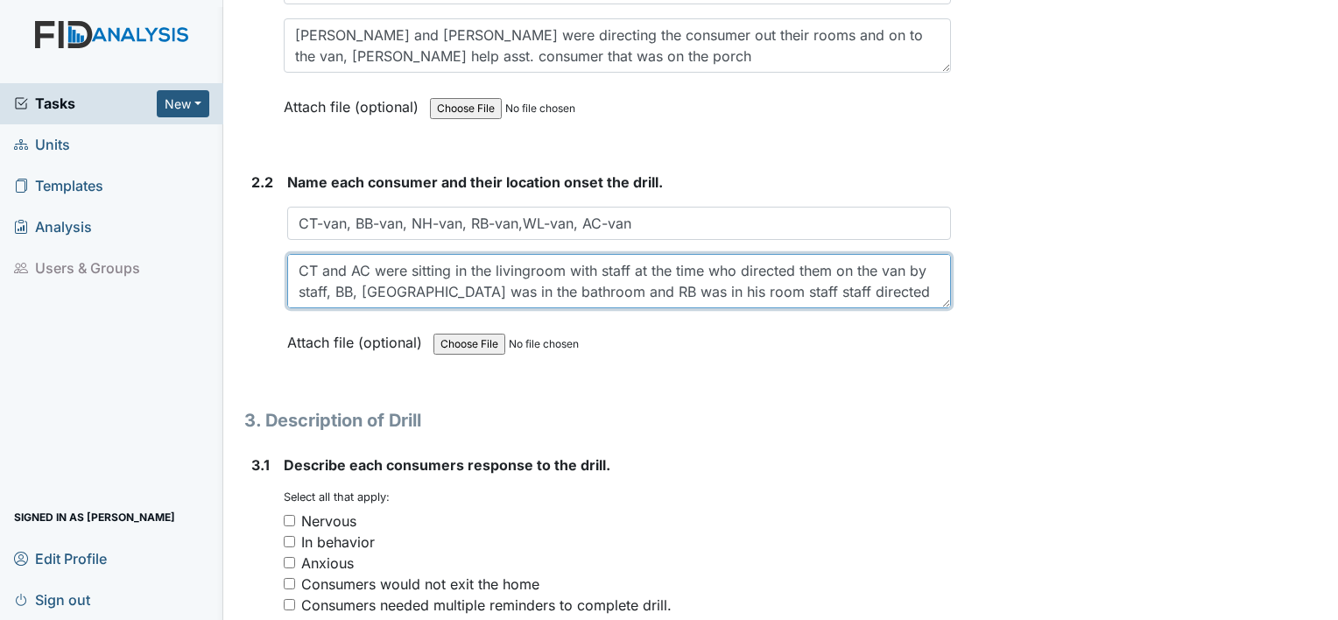
scroll to position [14, 0]
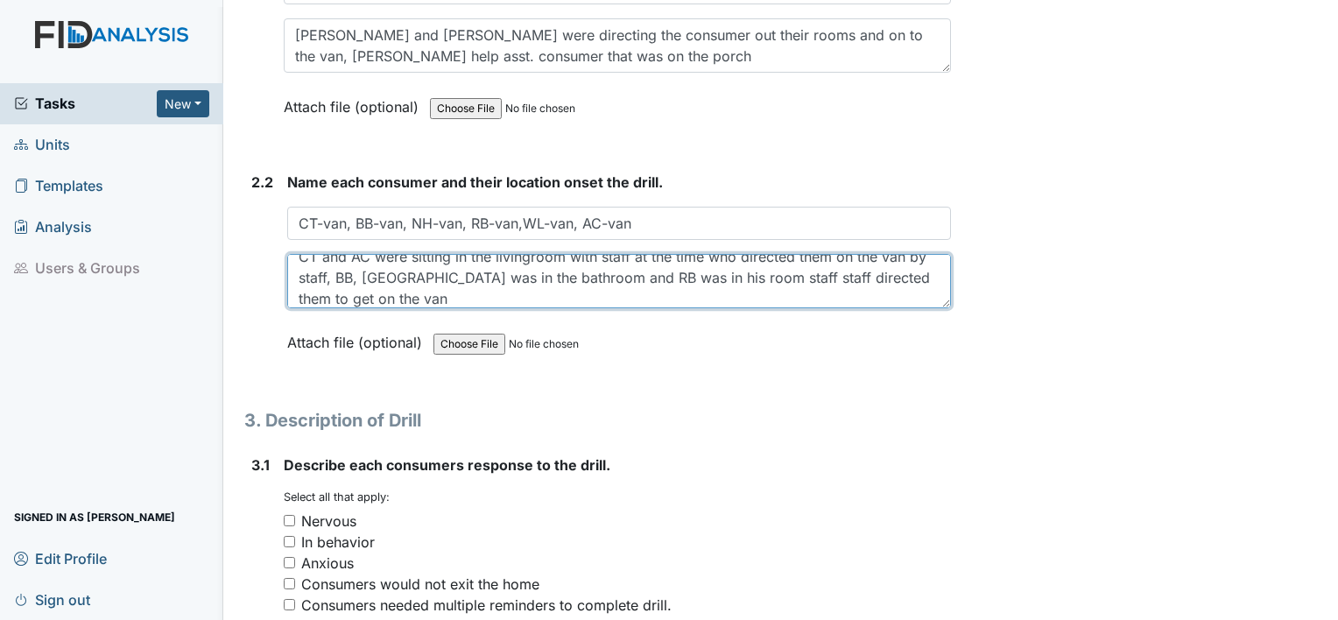
click at [770, 277] on textarea "CT and AC were sitting in the livingroom with staff at the time who directed th…" at bounding box center [619, 281] width 664 height 54
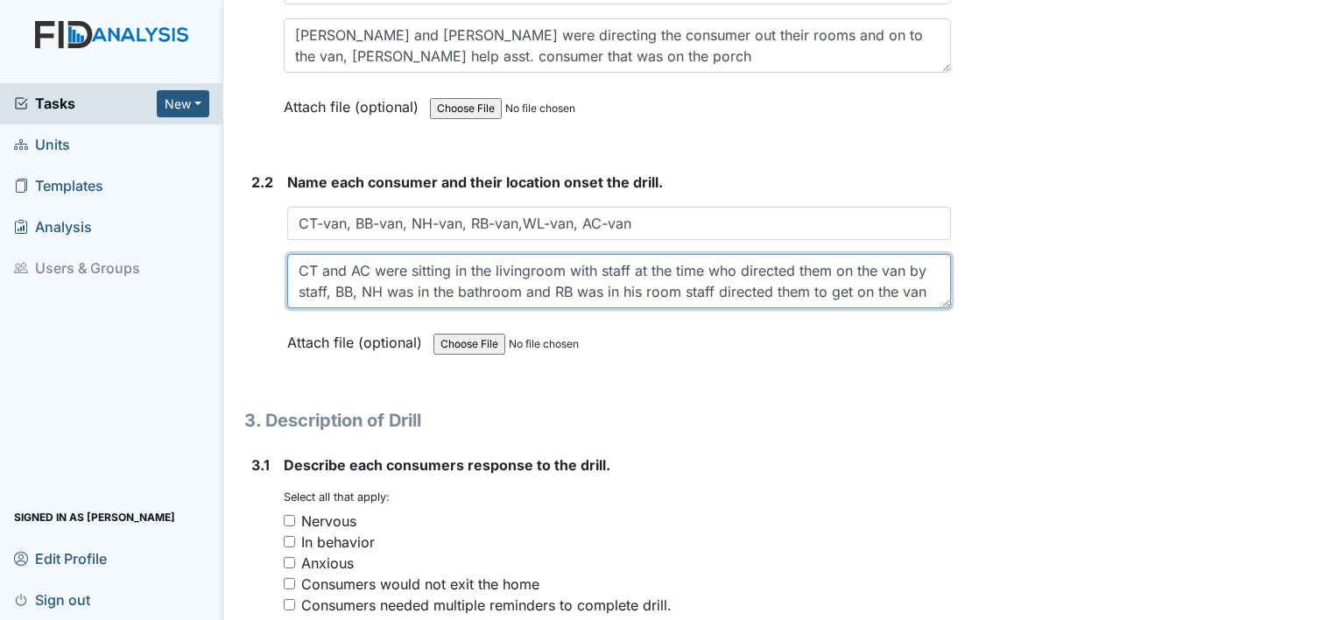
click at [339, 294] on textarea "CT and AC were sitting in the livingroom with staff at the time who directed th…" at bounding box center [619, 281] width 664 height 54
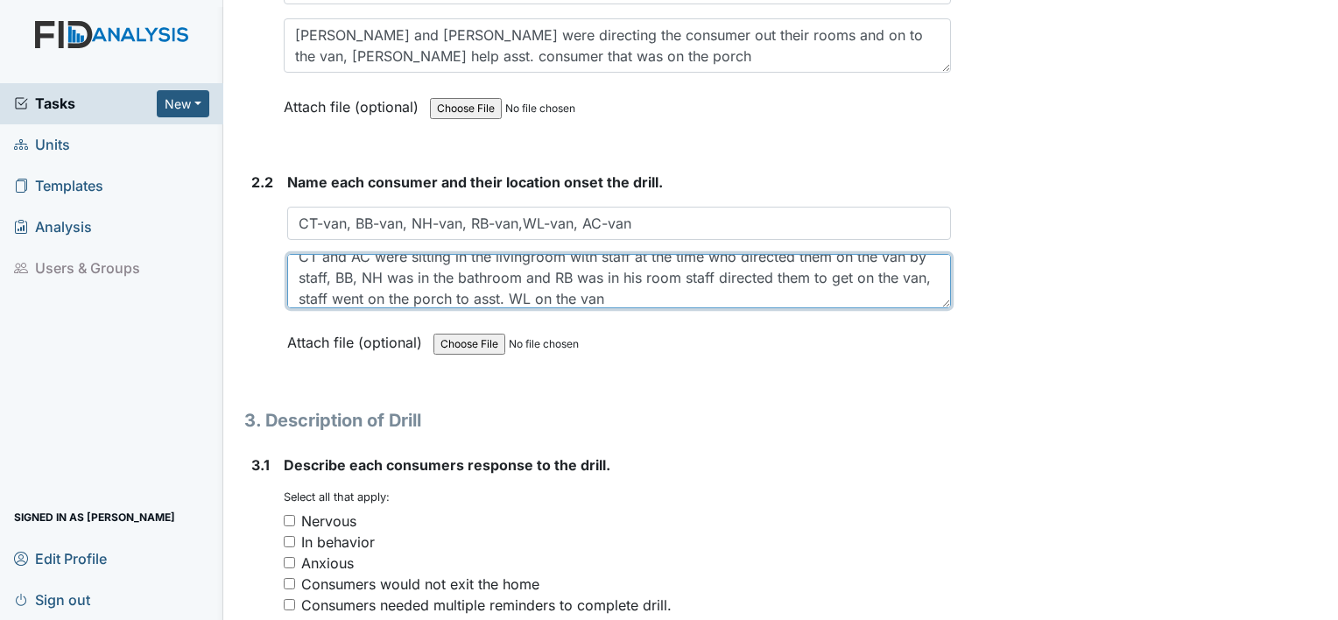
type textarea "CT and AC were sitting in the livingroom with staff at the time who directed th…"
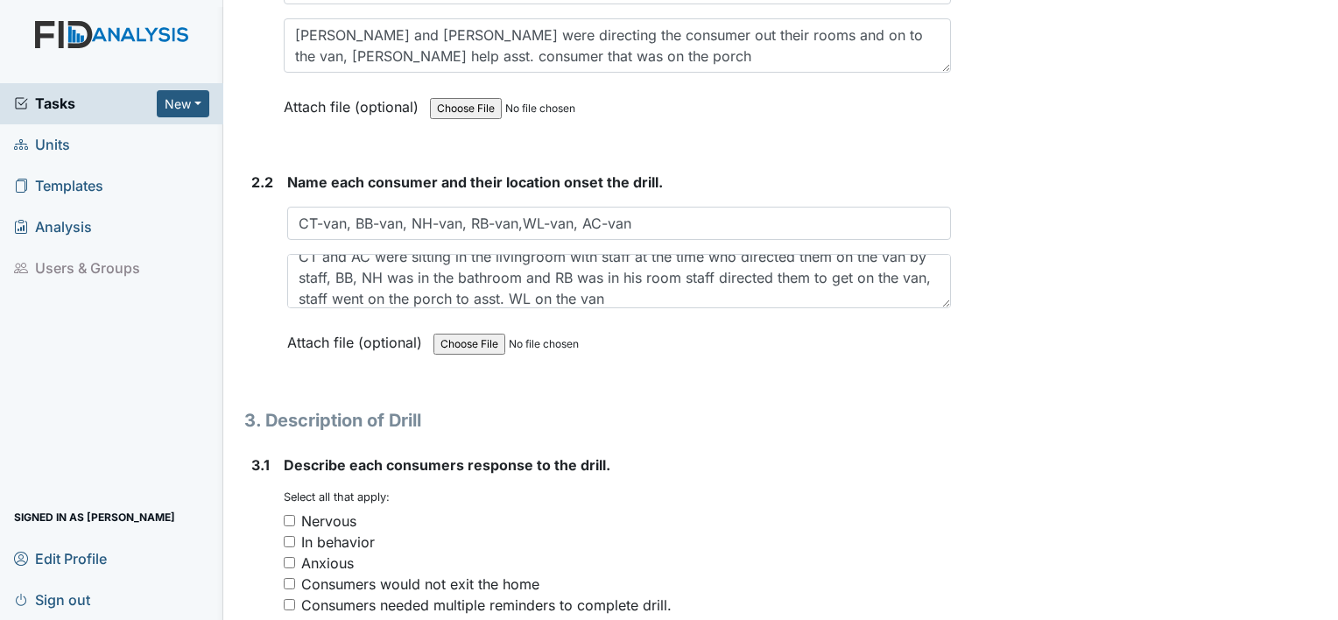
click at [1150, 214] on div "Archive Task × Are you sure you want to archive this task? It will appear as in…" at bounding box center [1147, 157] width 366 height 3346
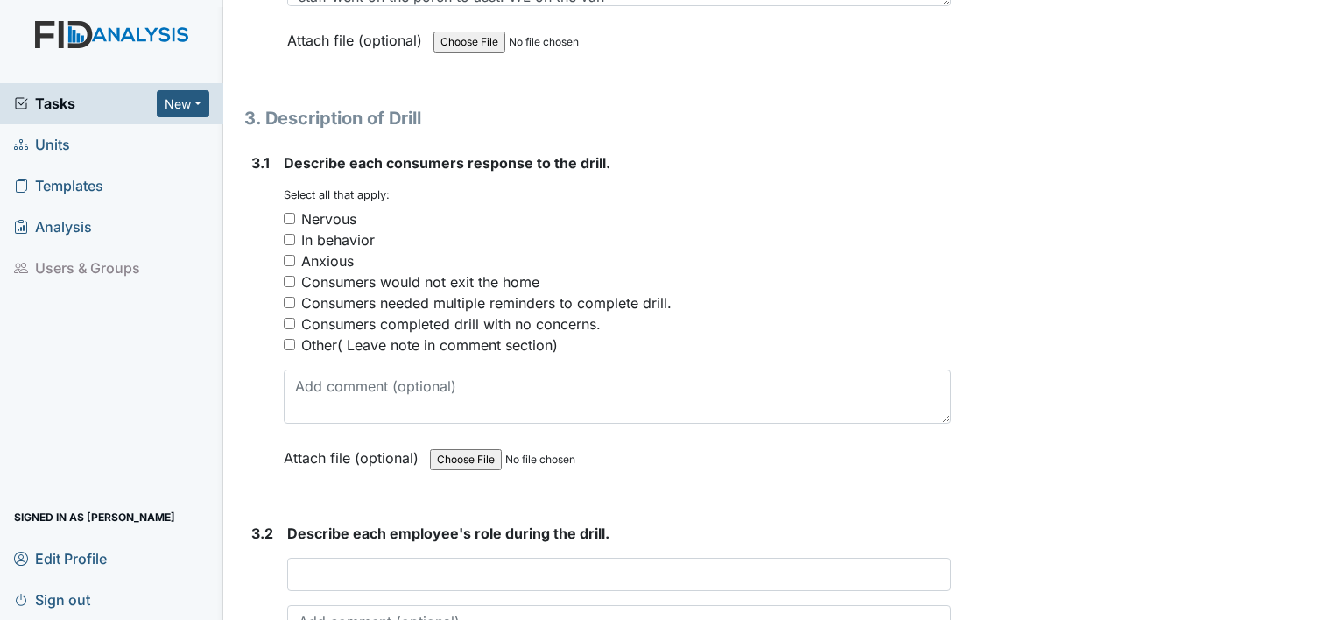
scroll to position [1834, 0]
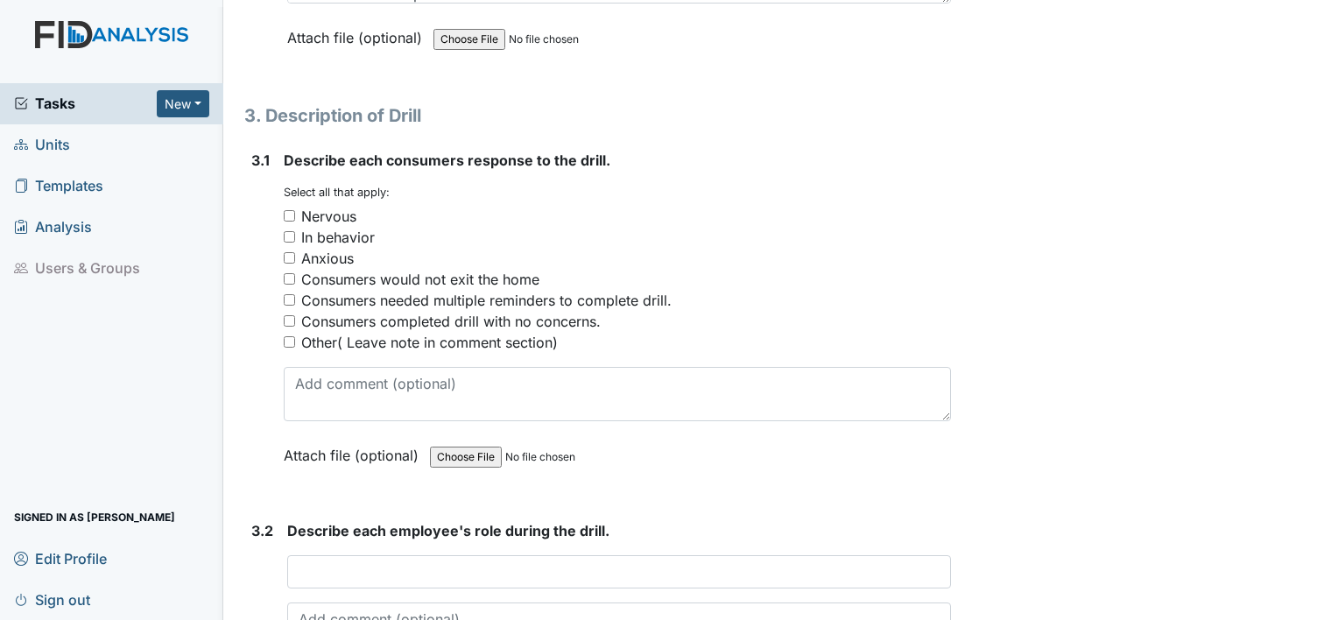
click at [296, 317] on div "Consumers completed drill with no concerns." at bounding box center [617, 321] width 667 height 21
click at [294, 317] on div "Consumers completed drill with no concerns." at bounding box center [617, 321] width 667 height 21
click at [287, 315] on input "Consumers completed drill with no concerns." at bounding box center [289, 320] width 11 height 11
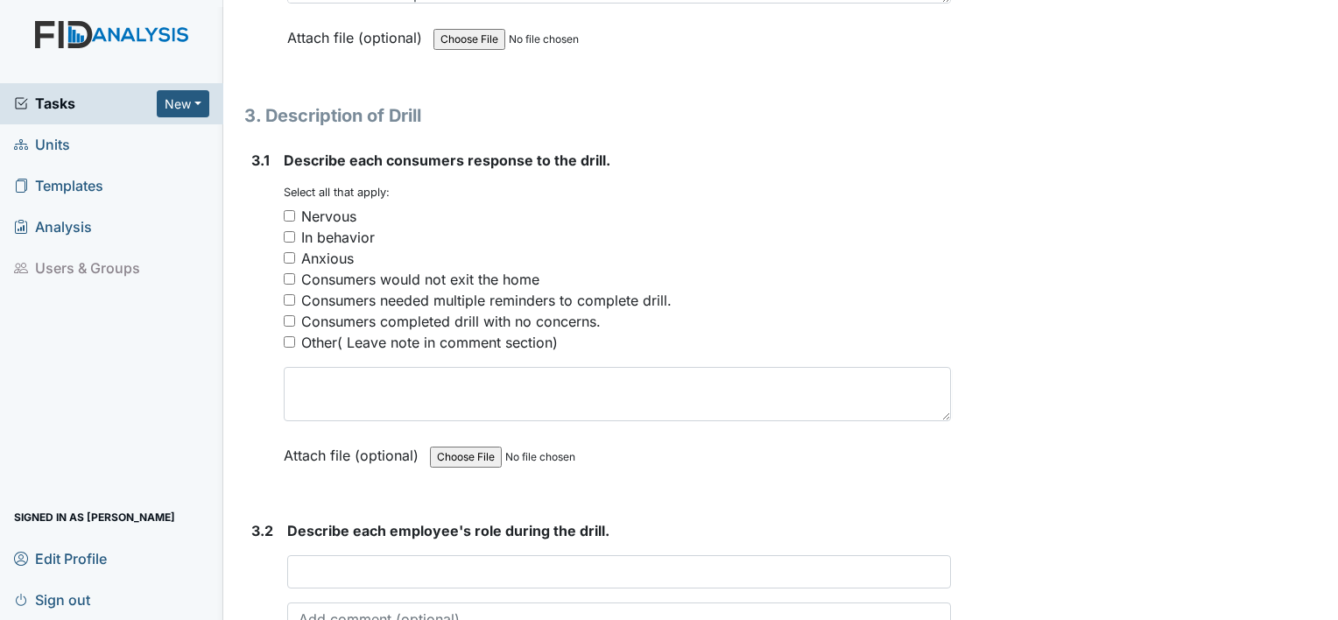
checkbox input "true"
drag, startPoint x: 287, startPoint y: 313, endPoint x: 648, endPoint y: 222, distance: 371.8
click at [648, 222] on div "You must select one or more of the below options. Select all that apply: Nervou…" at bounding box center [617, 269] width 667 height 168
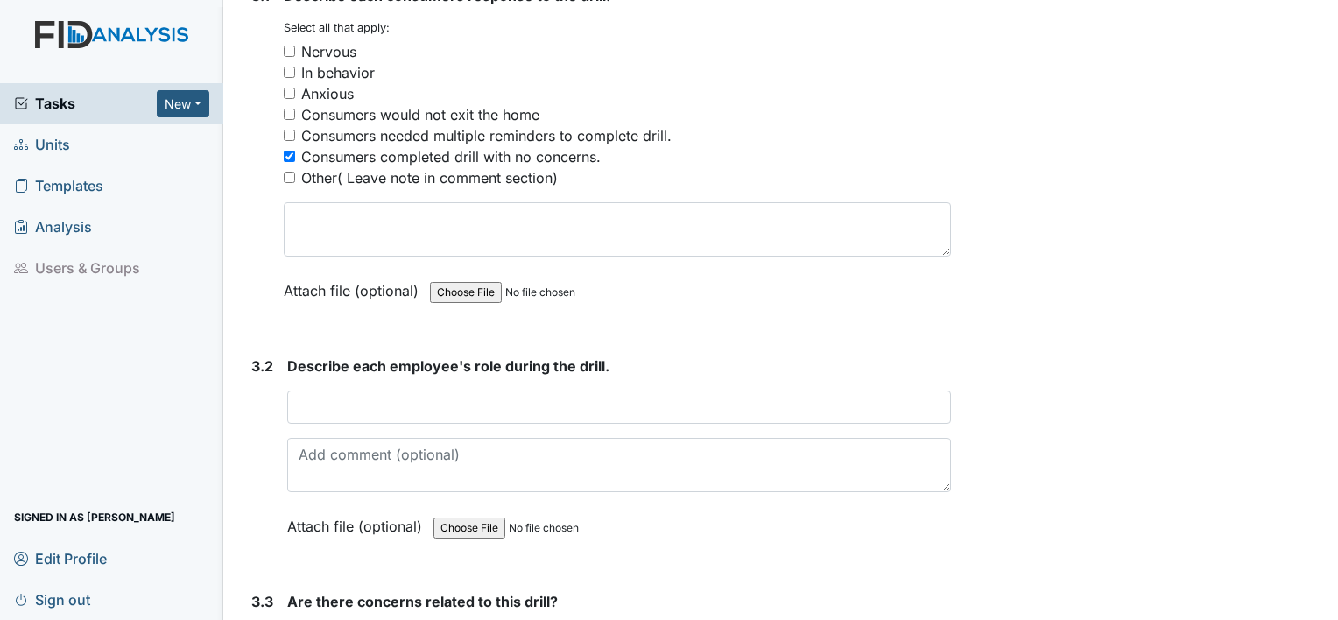
scroll to position [2002, 0]
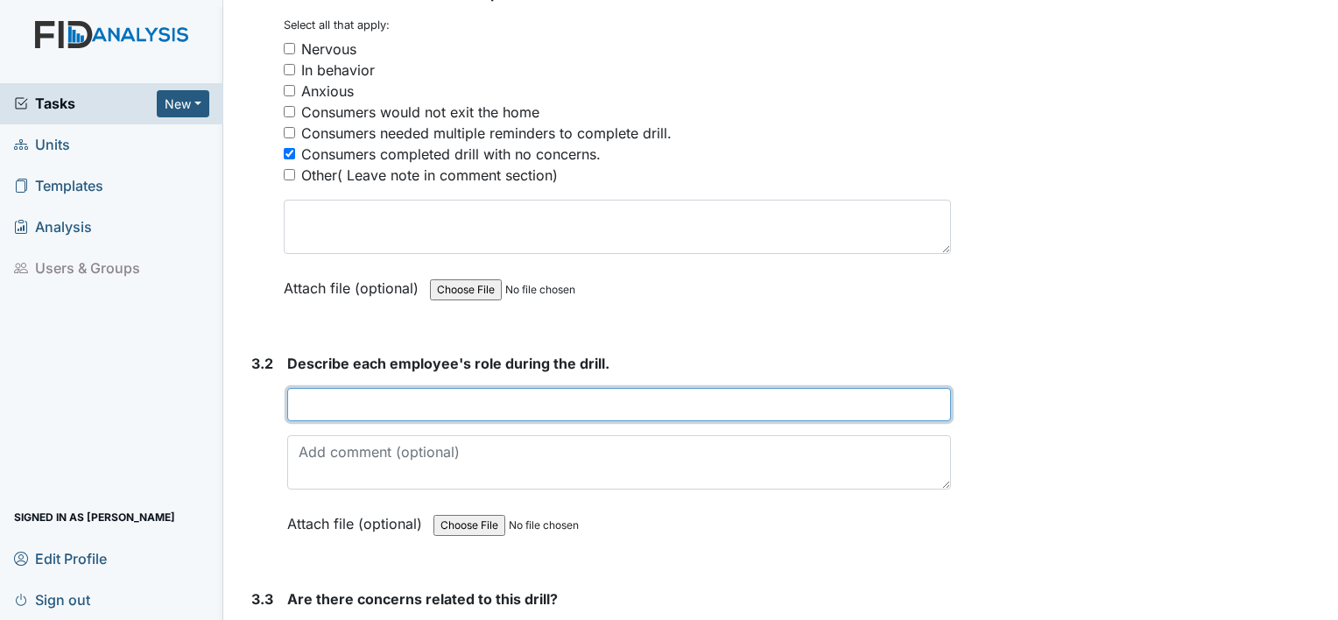
click at [369, 408] on input "text" at bounding box center [619, 404] width 664 height 33
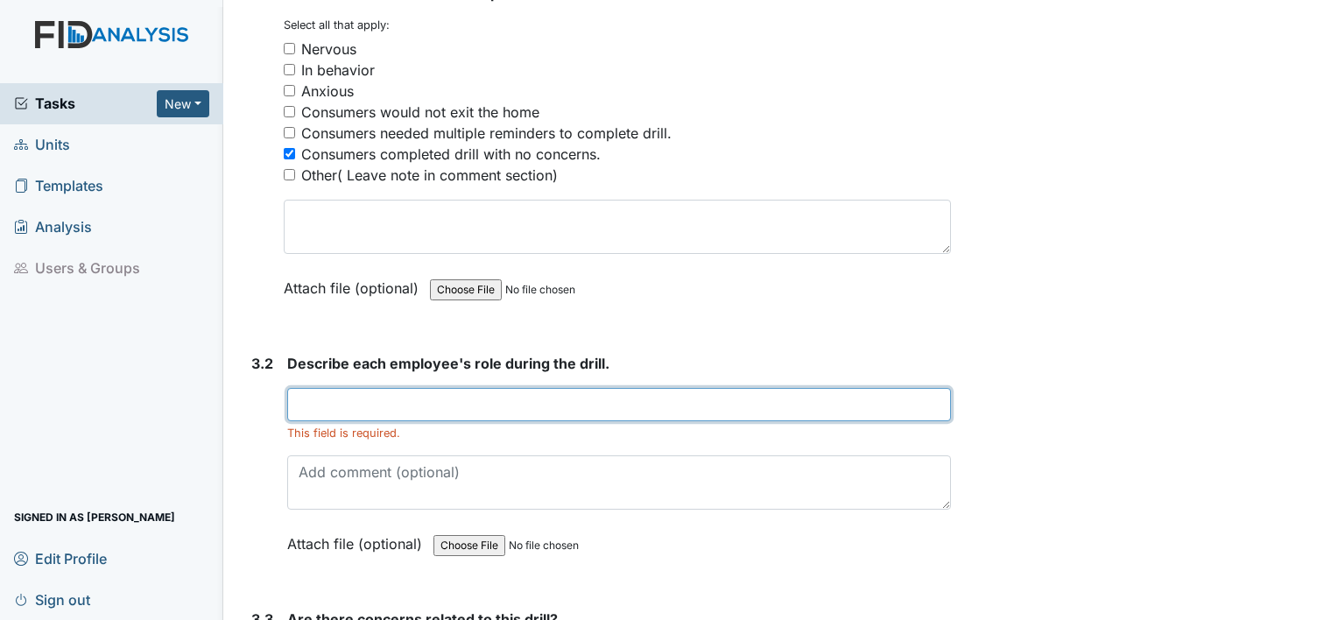
click at [518, 402] on input "text" at bounding box center [619, 404] width 664 height 33
type input "A"
type input "t"
type input "T"
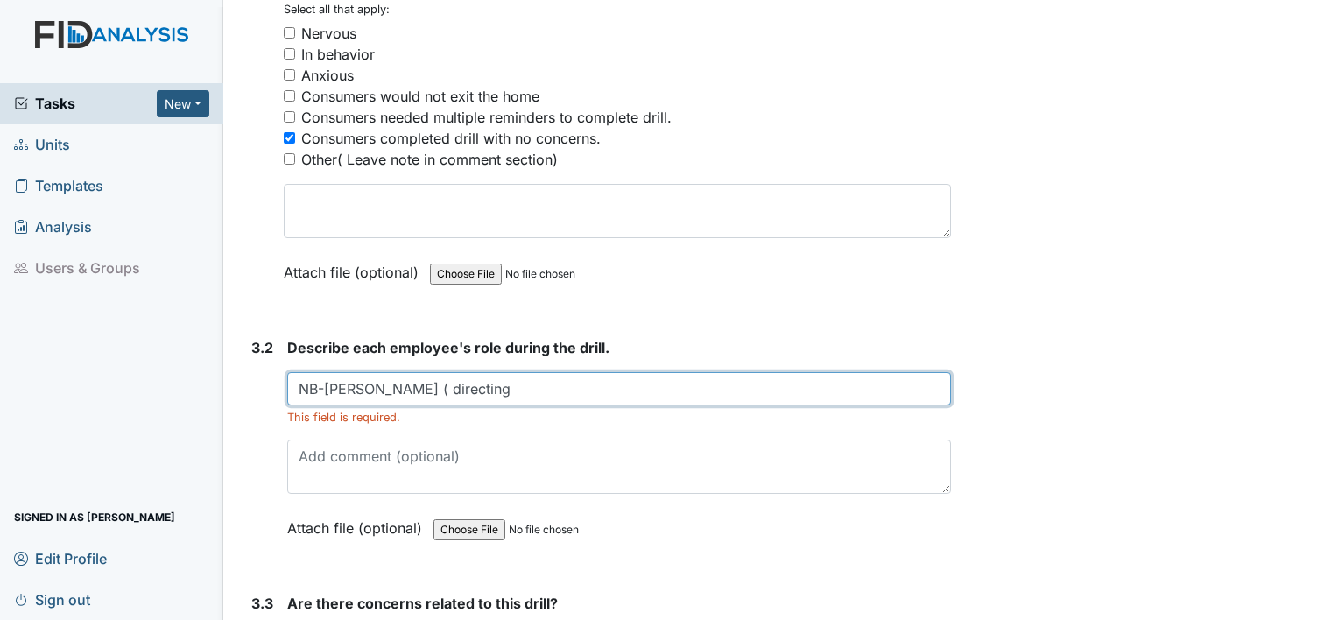
scroll to position [2022, 0]
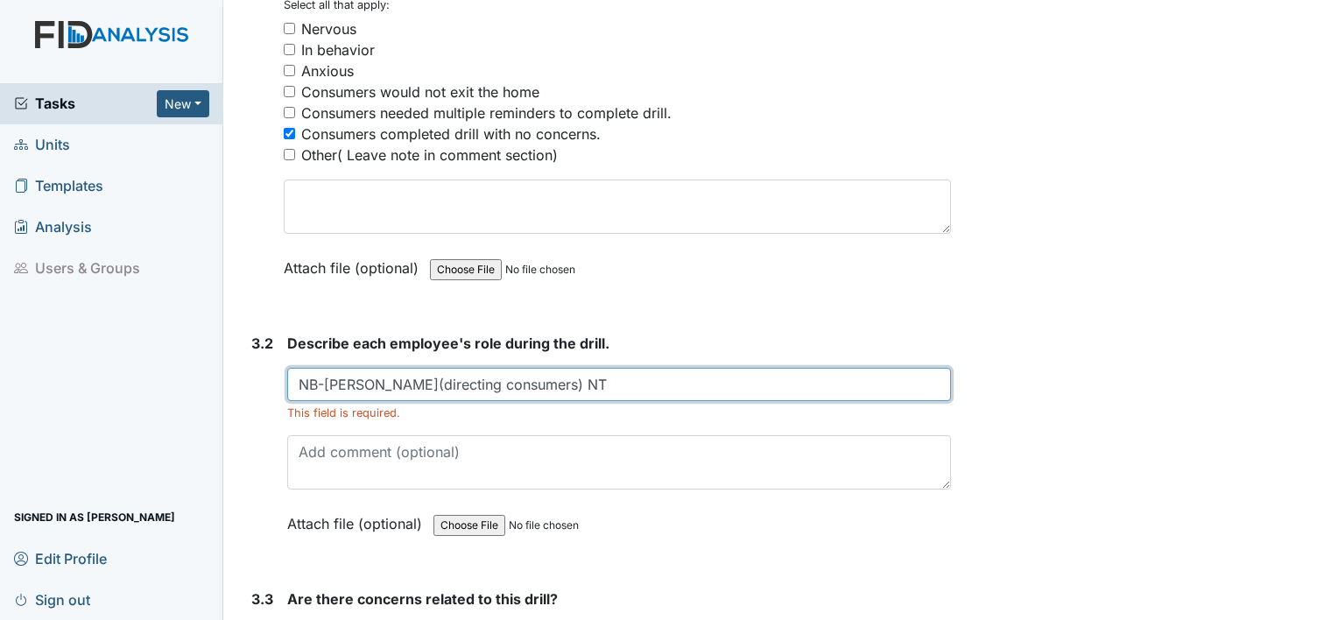
click at [569, 381] on input "NB-Van Driver(directing consumers) NT" at bounding box center [619, 384] width 664 height 33
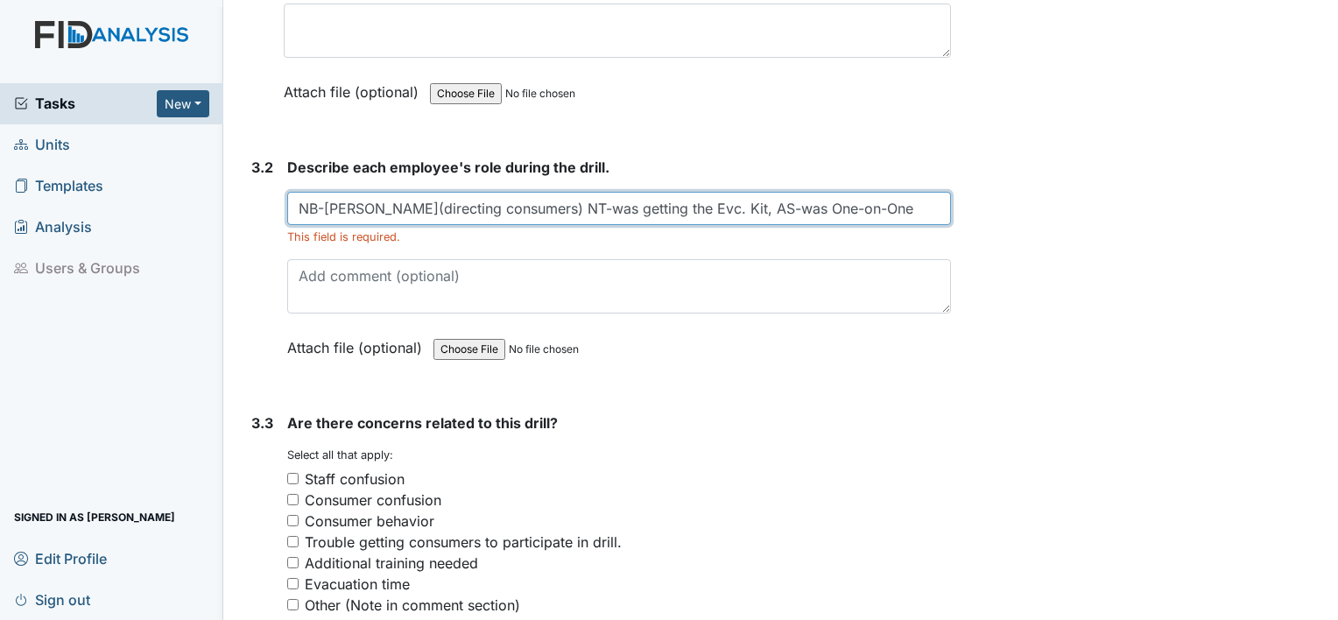
scroll to position [2193, 0]
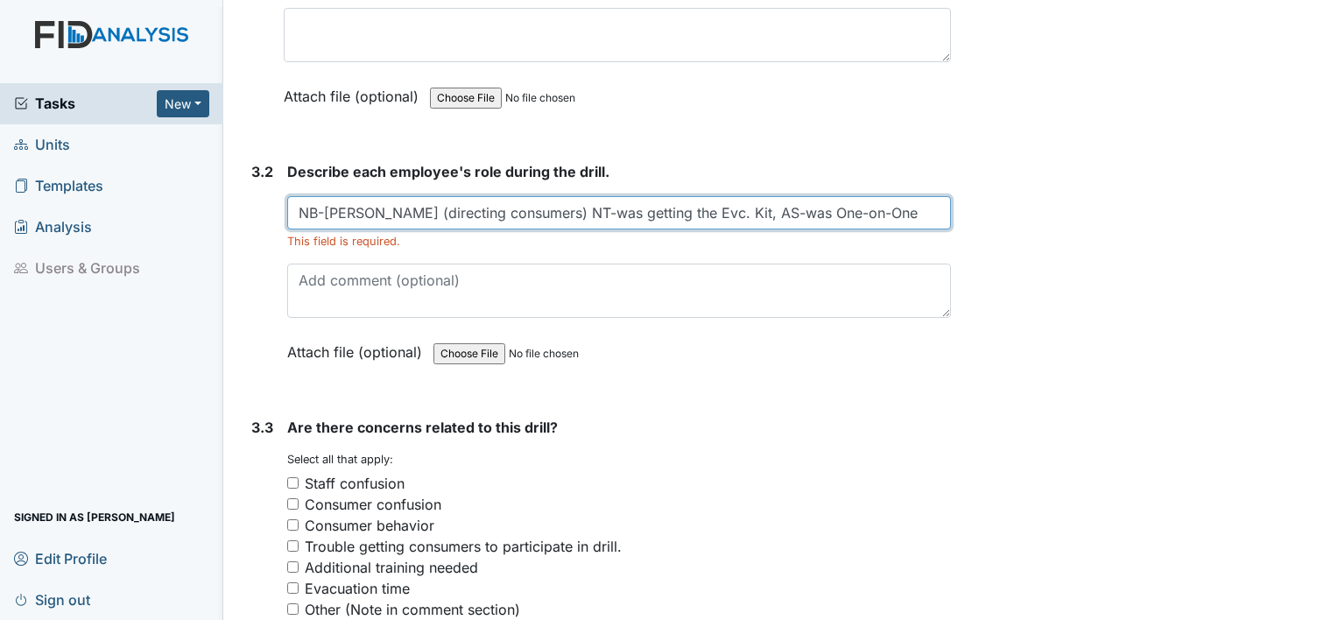
type input "NB-Van Driver (directing consumers) NT-was getting the Evc. Kit, AS-was One-on-…"
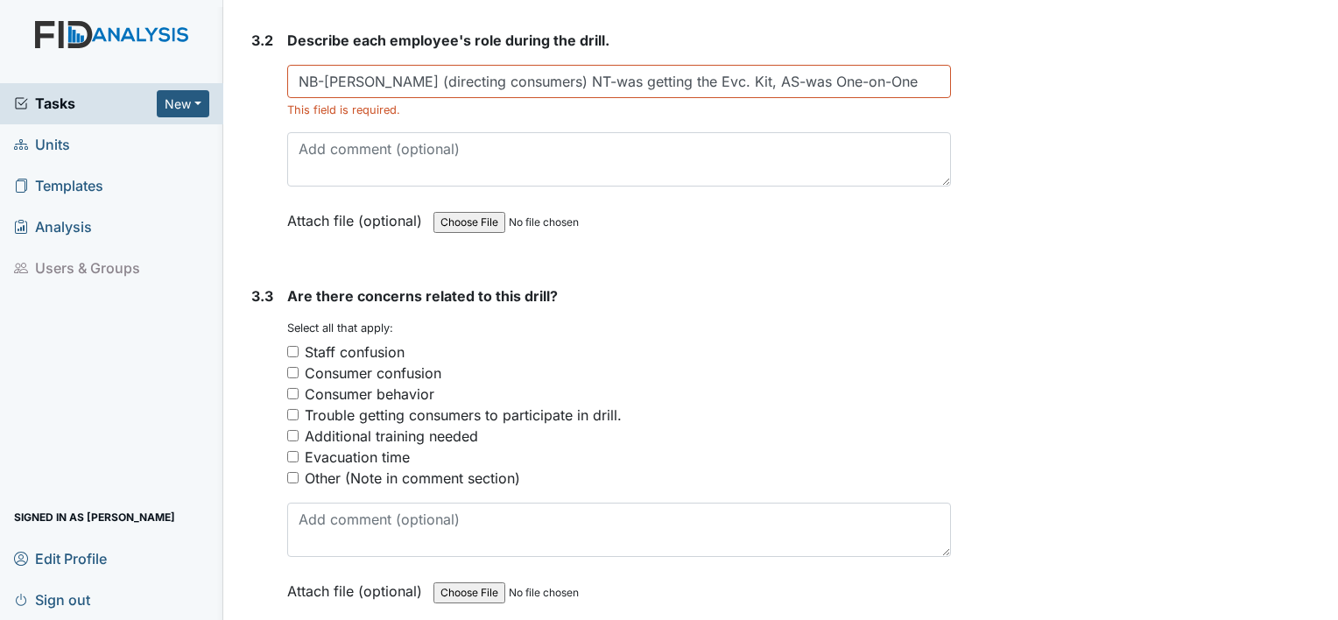
scroll to position [2368, 0]
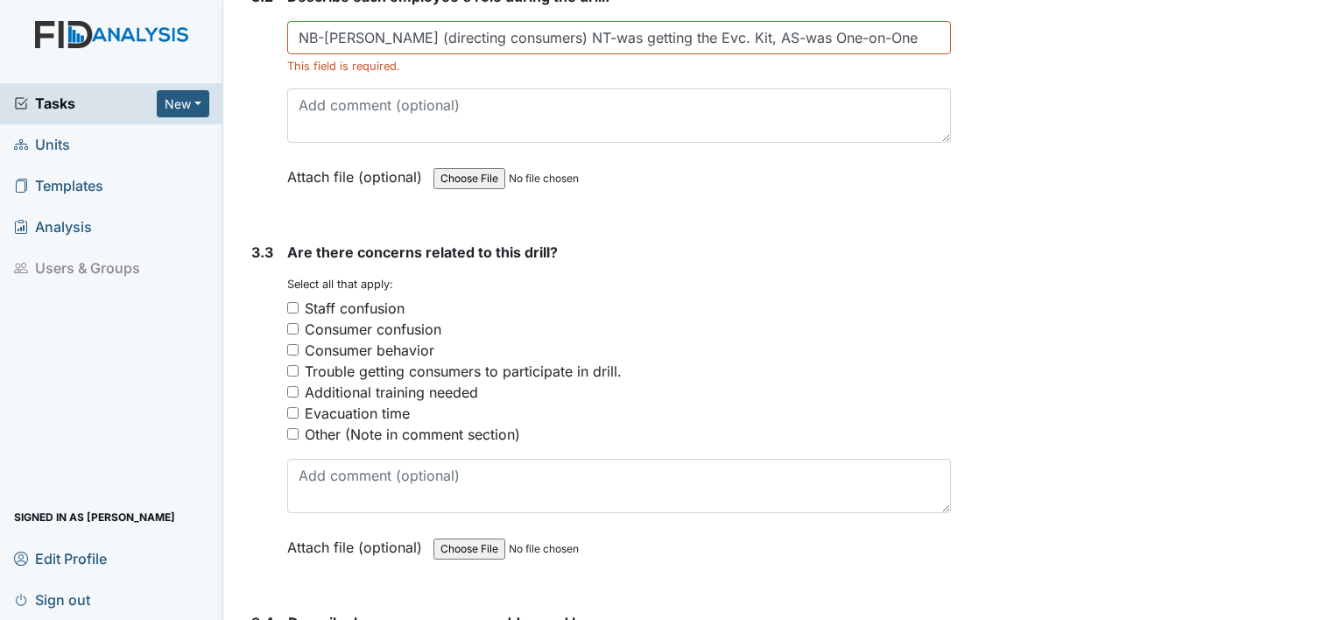
click at [287, 428] on input "Other (Note in comment section)" at bounding box center [292, 433] width 11 height 11
checkbox input "true"
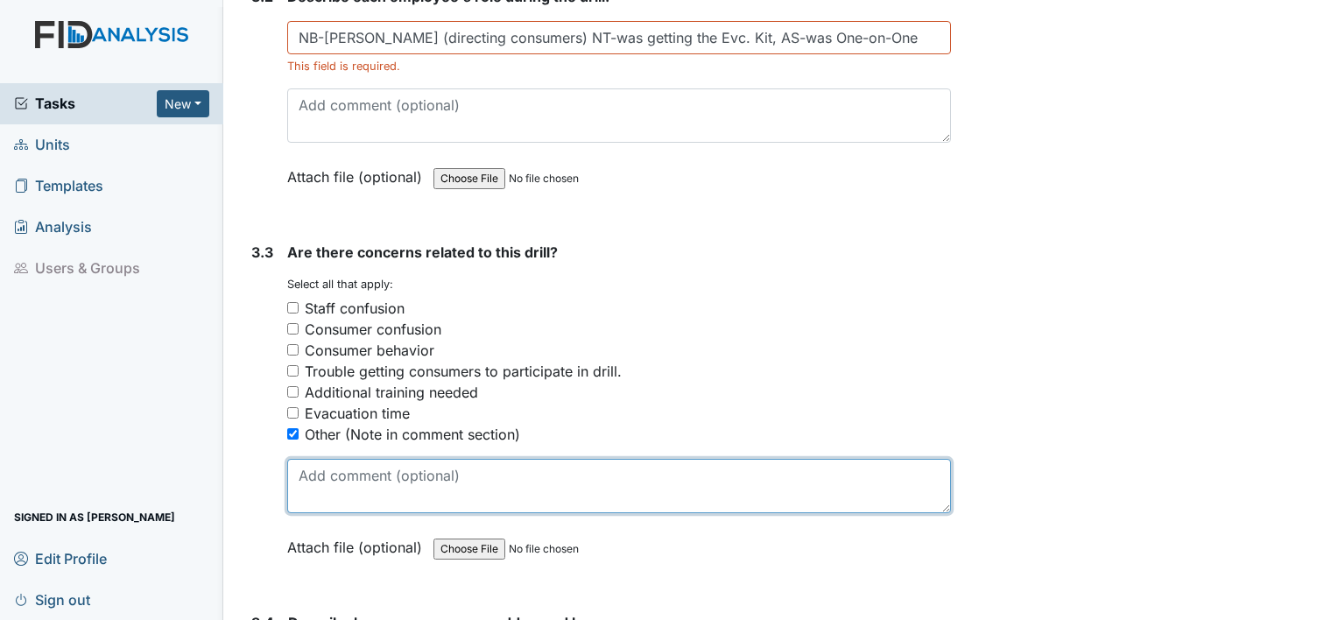
click at [322, 471] on textarea at bounding box center [619, 486] width 664 height 54
type textarea "B"
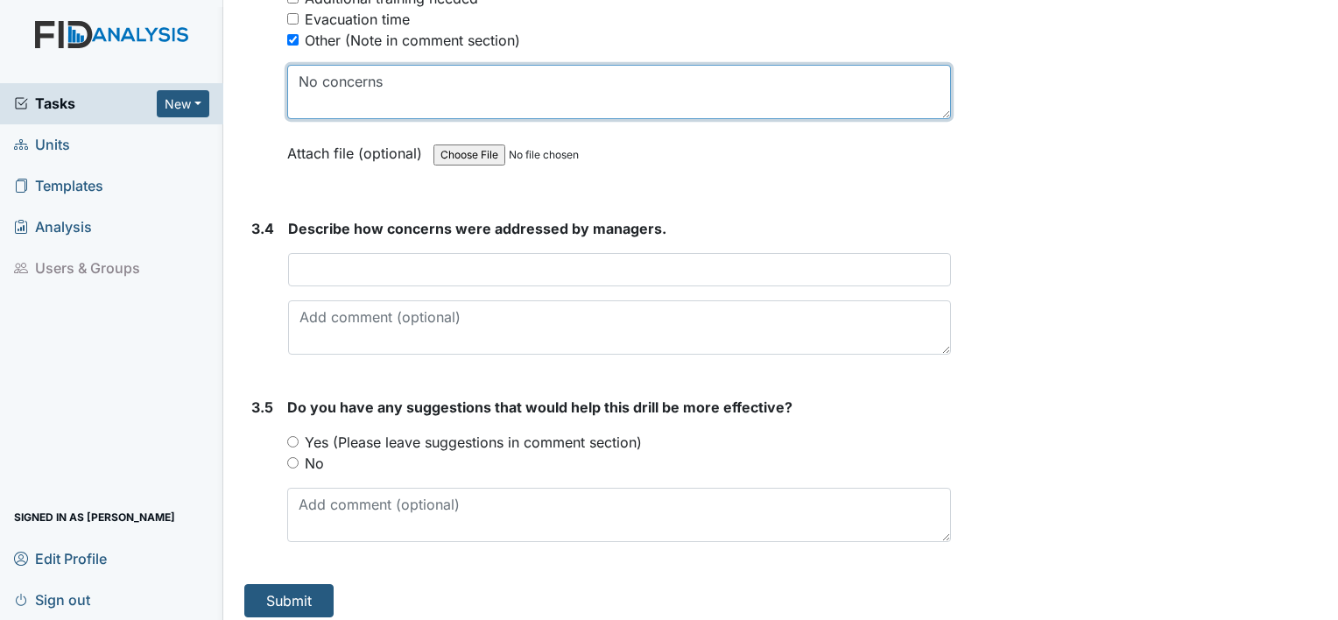
scroll to position [2764, 0]
type textarea "No concerns"
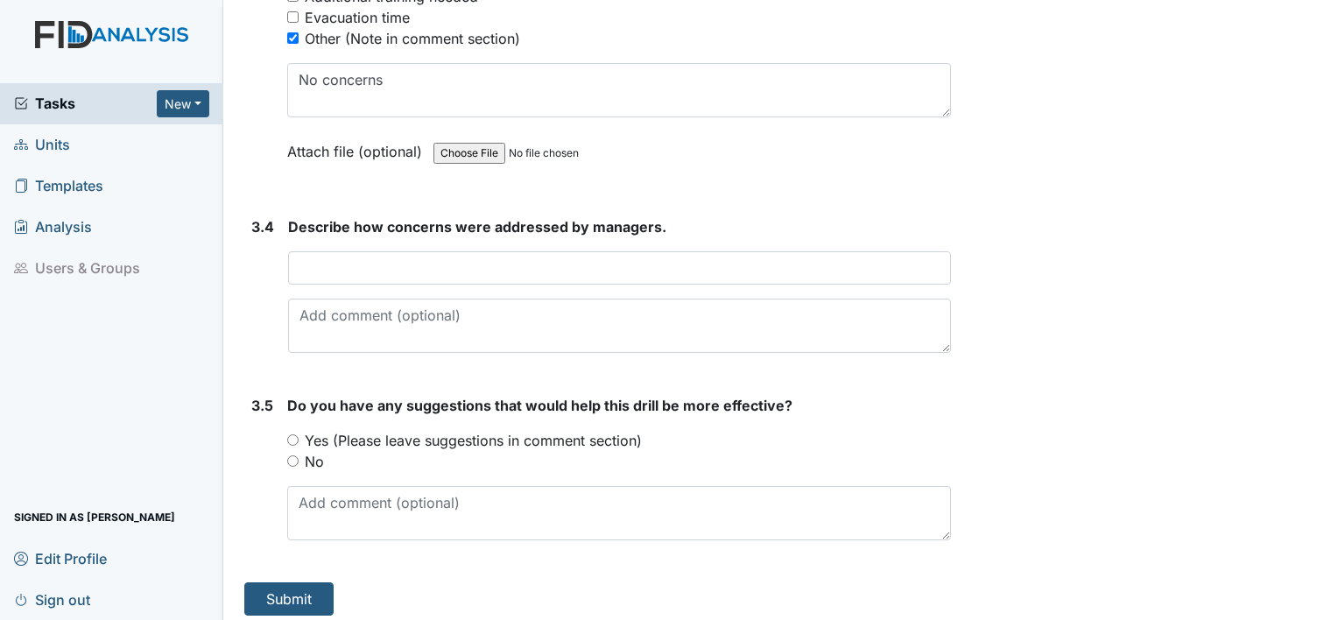
click at [293, 455] on input "No" at bounding box center [292, 460] width 11 height 11
radio input "true"
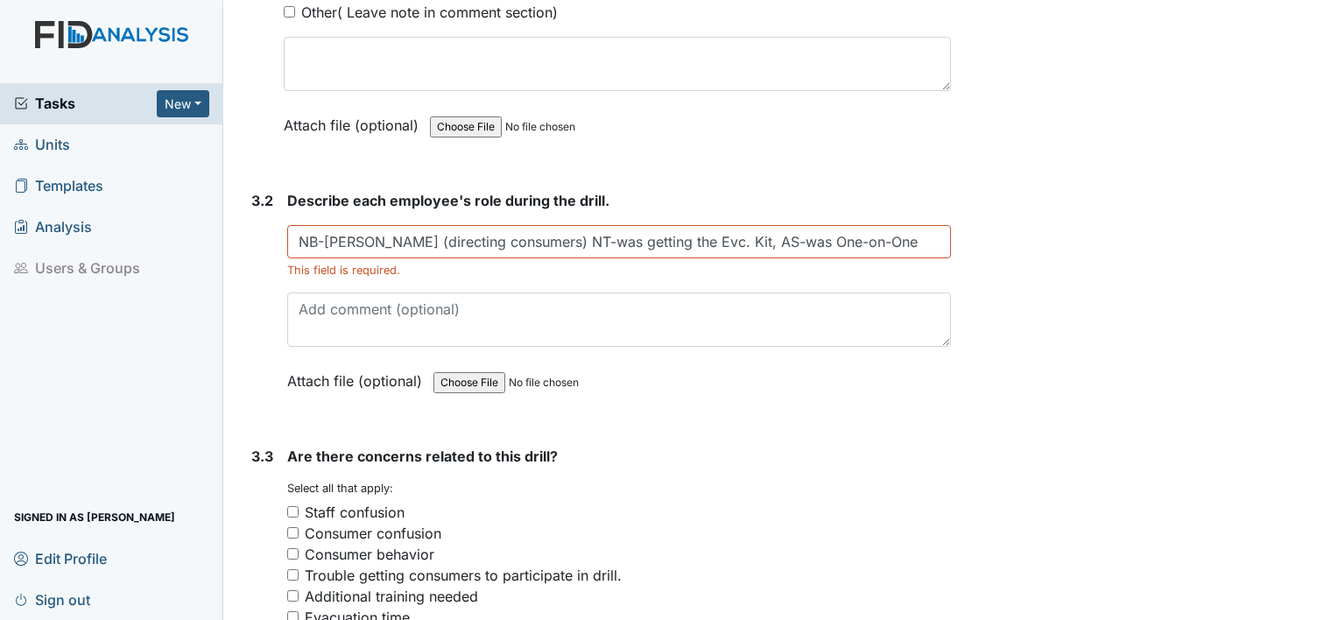
scroll to position [2157, 0]
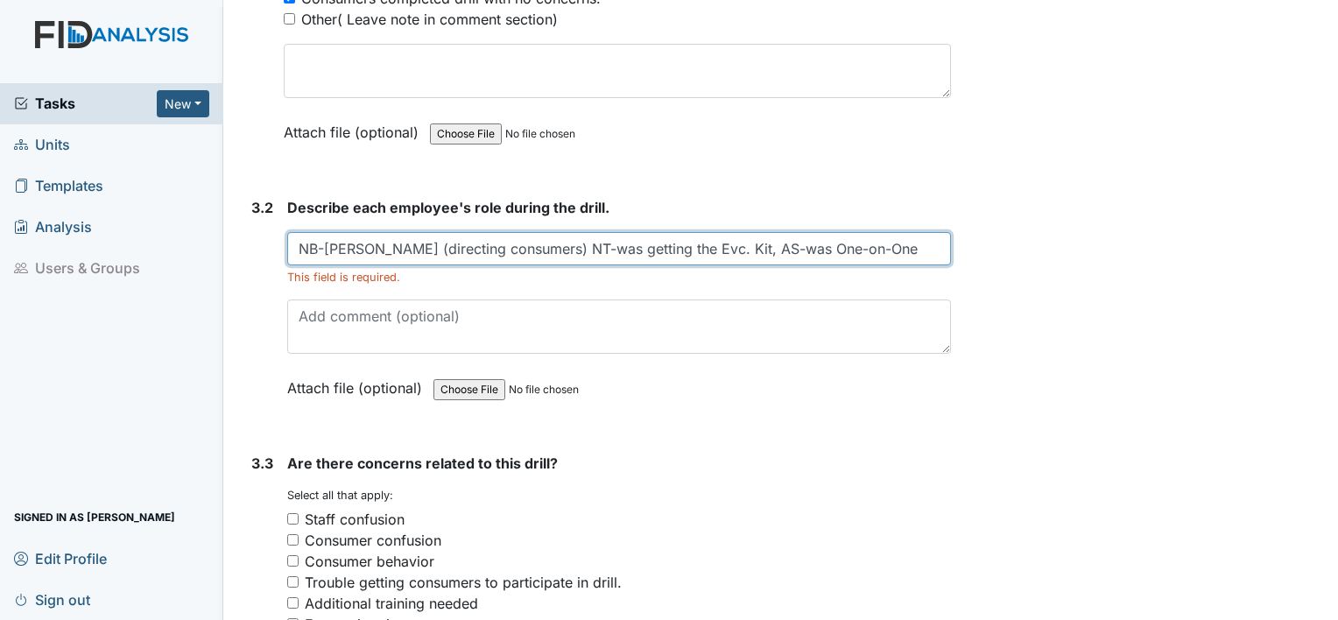
click at [883, 243] on input "NB-Van Driver (directing consumers) NT-was getting the Evc. Kit, AS-was One-on-…" at bounding box center [619, 248] width 664 height 33
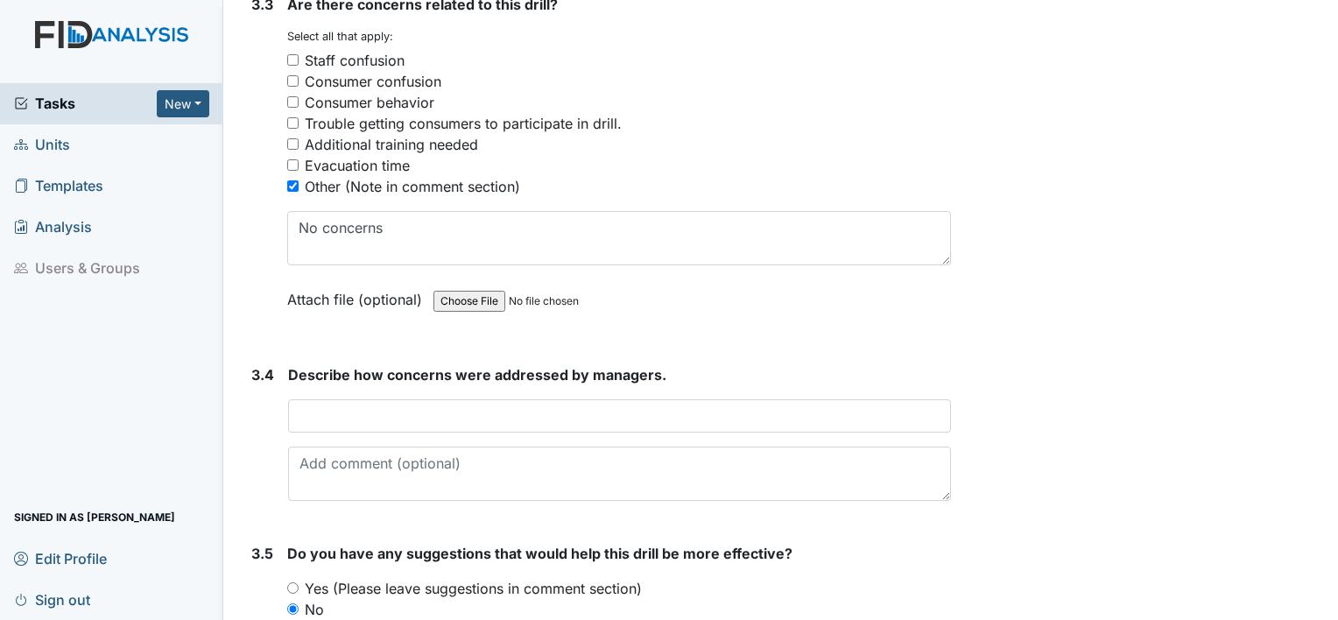
scroll to position [2764, 0]
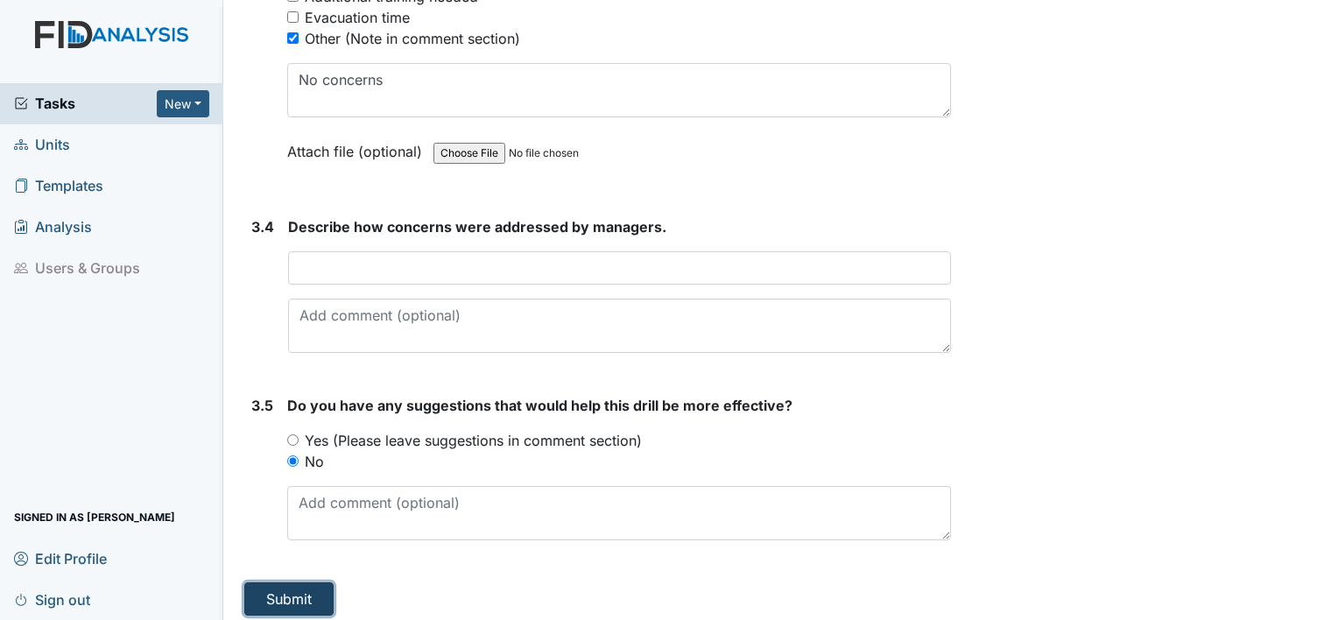
click at [305, 595] on button "Submit" at bounding box center [288, 598] width 89 height 33
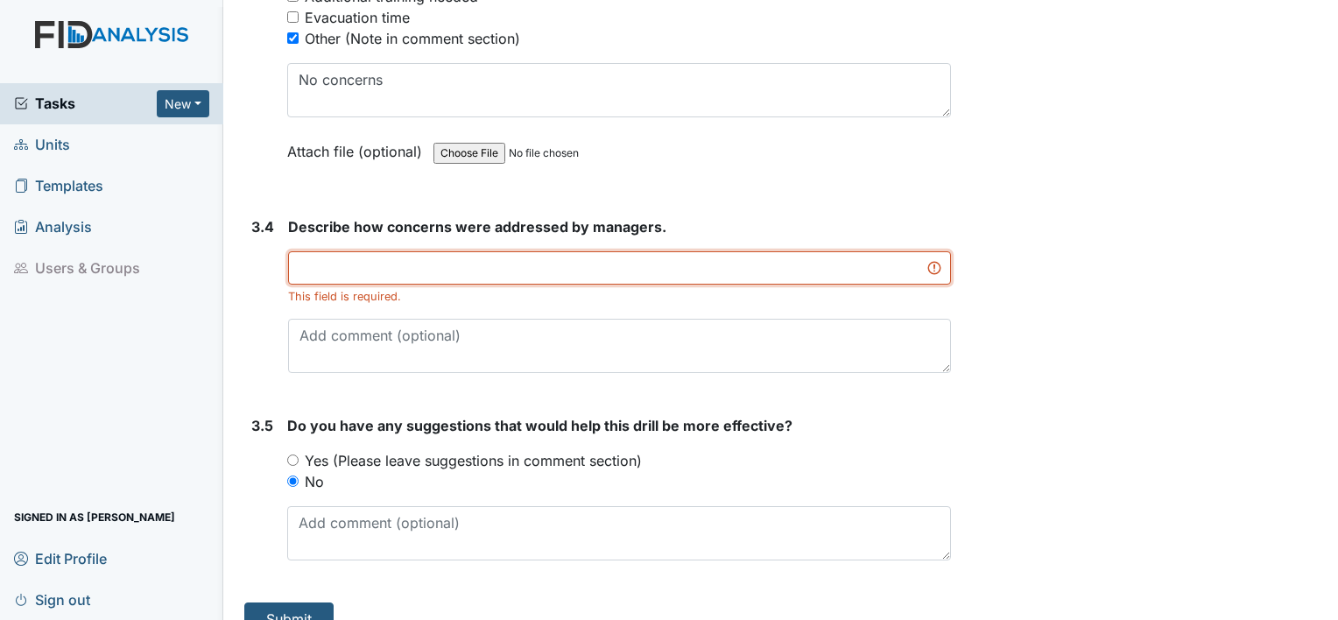
click at [396, 258] on input "text" at bounding box center [619, 267] width 663 height 33
type input "M"
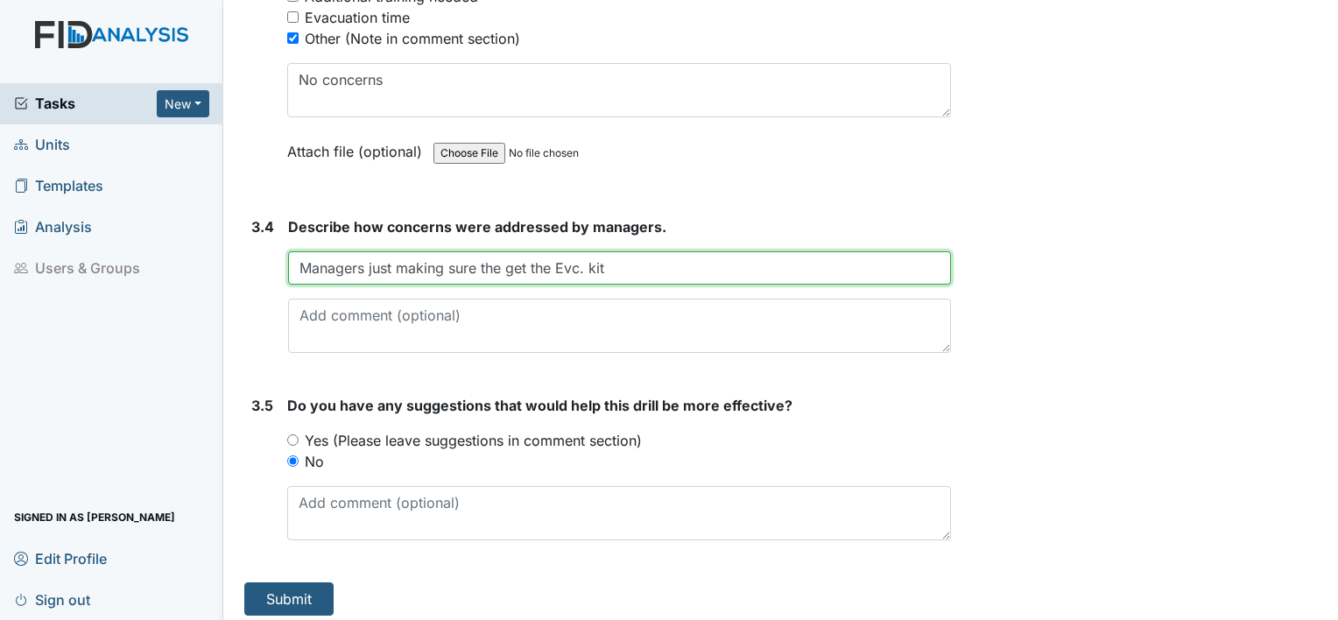
type input "Managers just making sure the get the Evc. kit"
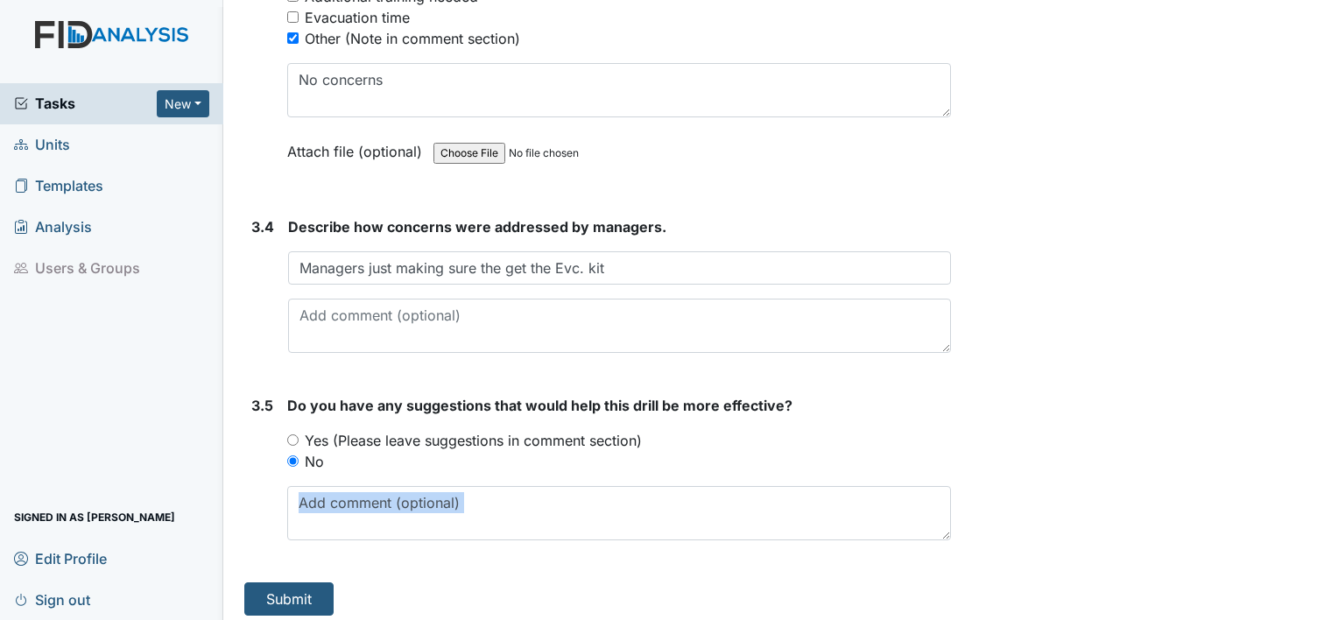
drag, startPoint x: 1017, startPoint y: 277, endPoint x: 749, endPoint y: 521, distance: 362.6
click at [314, 594] on button "Submit" at bounding box center [288, 598] width 89 height 33
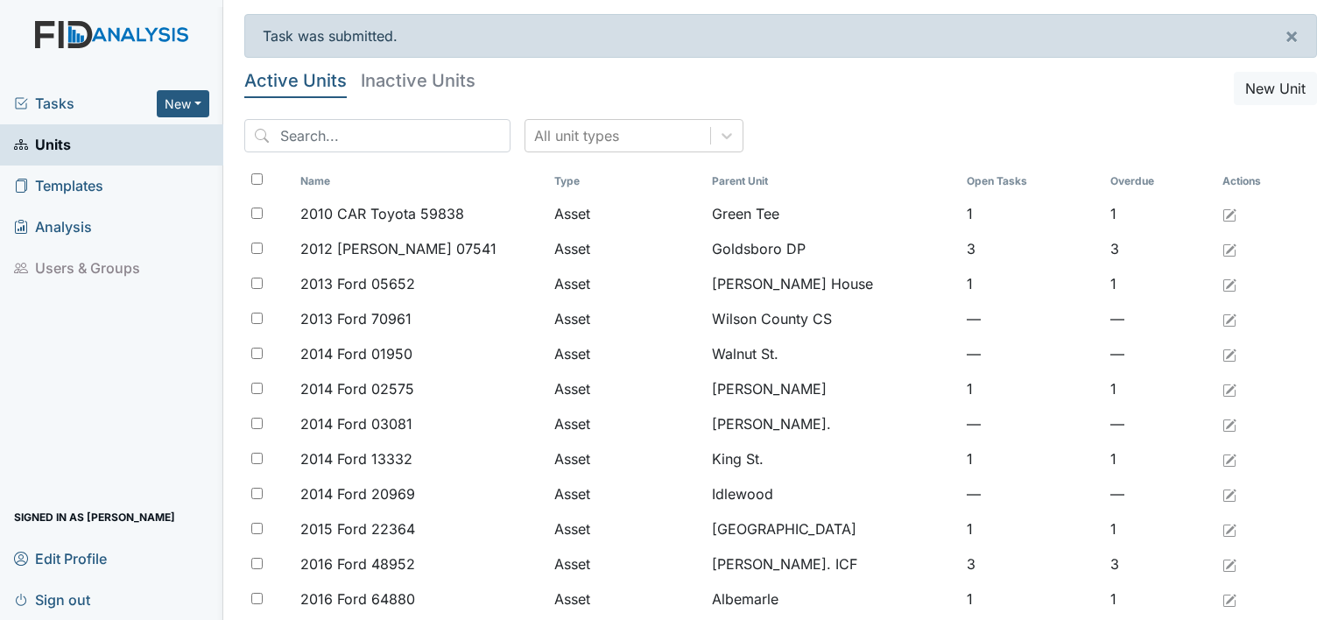
click at [51, 595] on span "Sign out" at bounding box center [52, 599] width 76 height 27
